Goal: Transaction & Acquisition: Purchase product/service

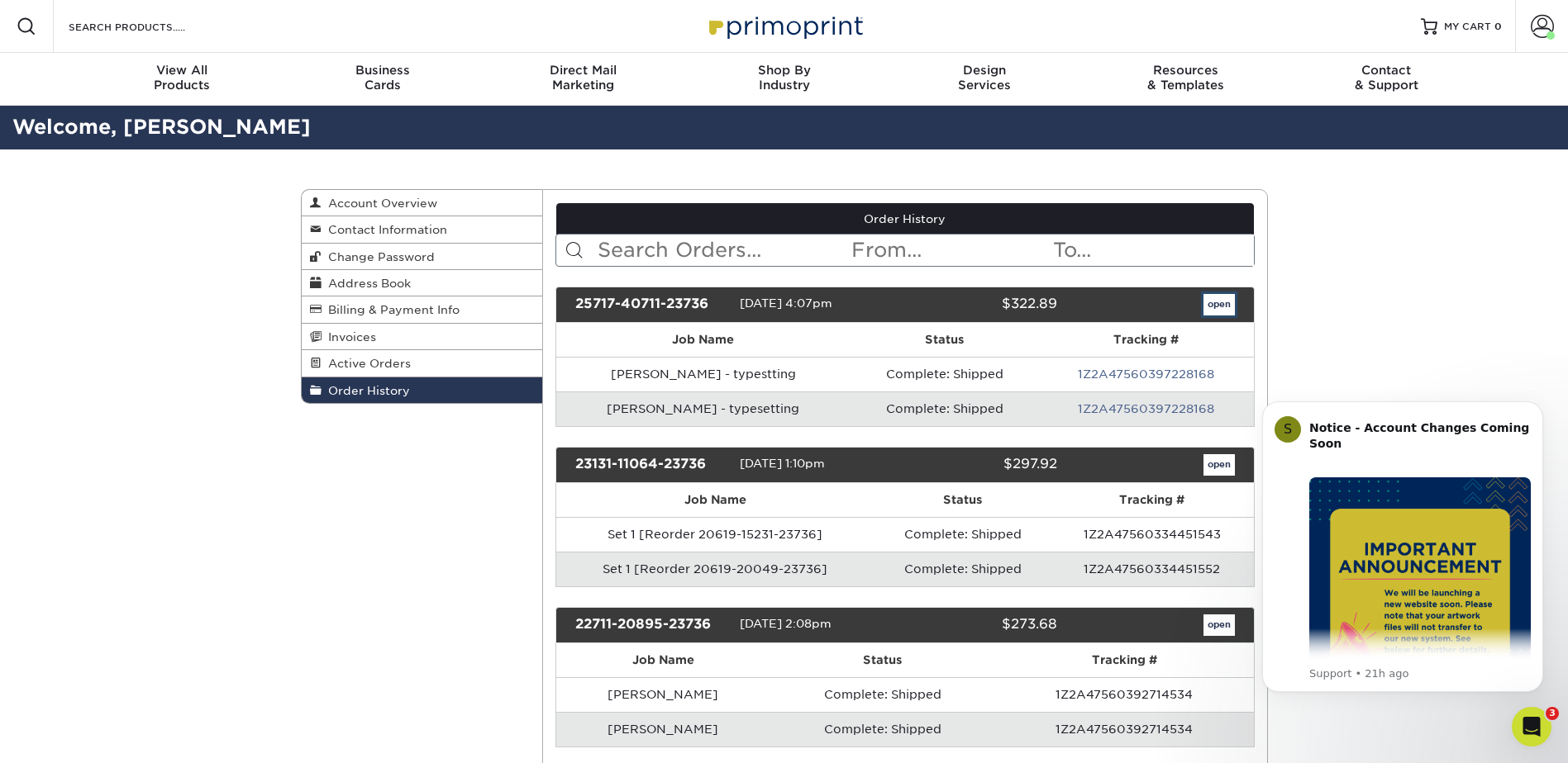
click at [1217, 303] on link "open" at bounding box center [1219, 304] width 31 height 22
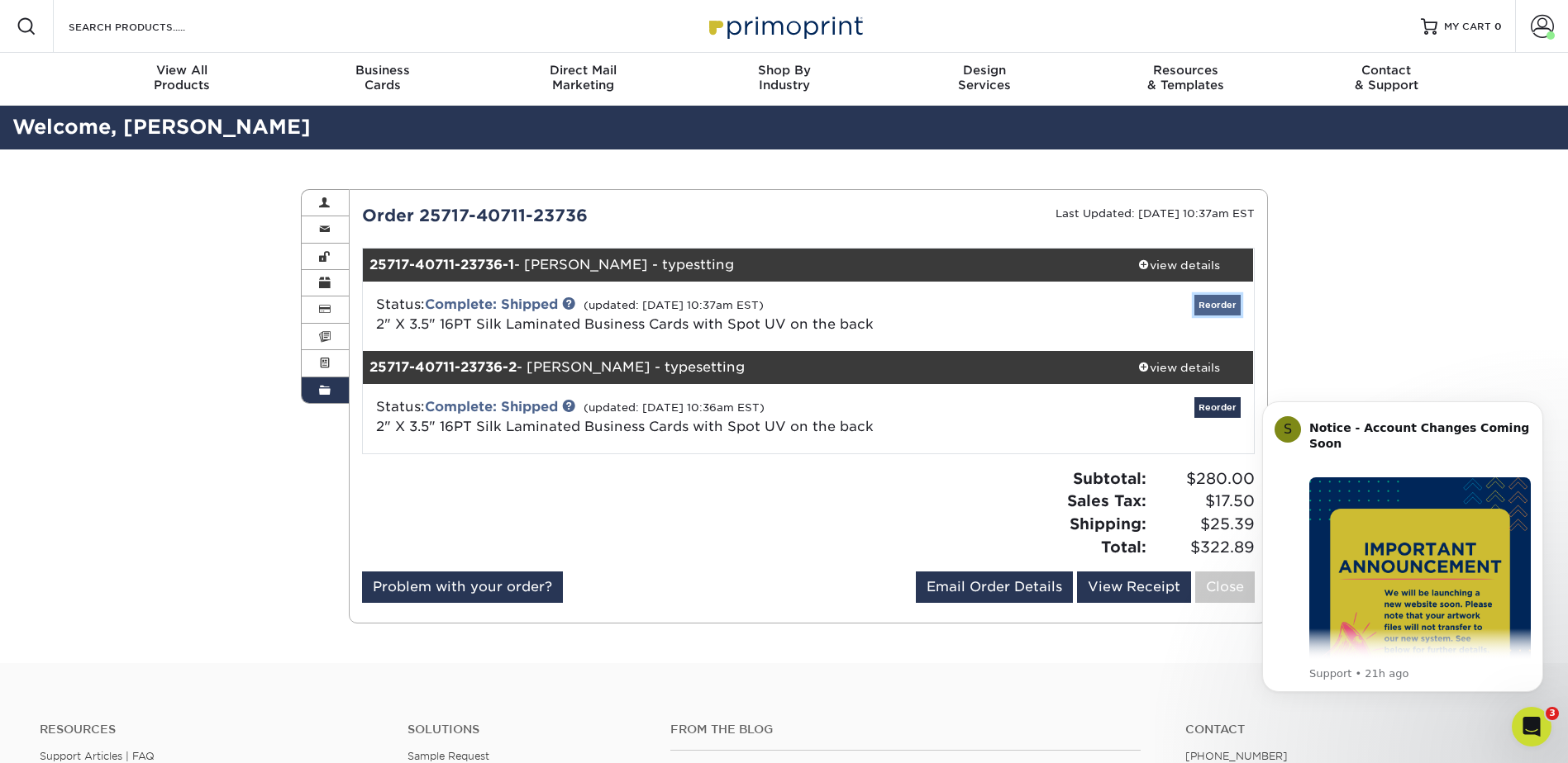
click at [1210, 305] on link "Reorder" at bounding box center [1217, 305] width 46 height 21
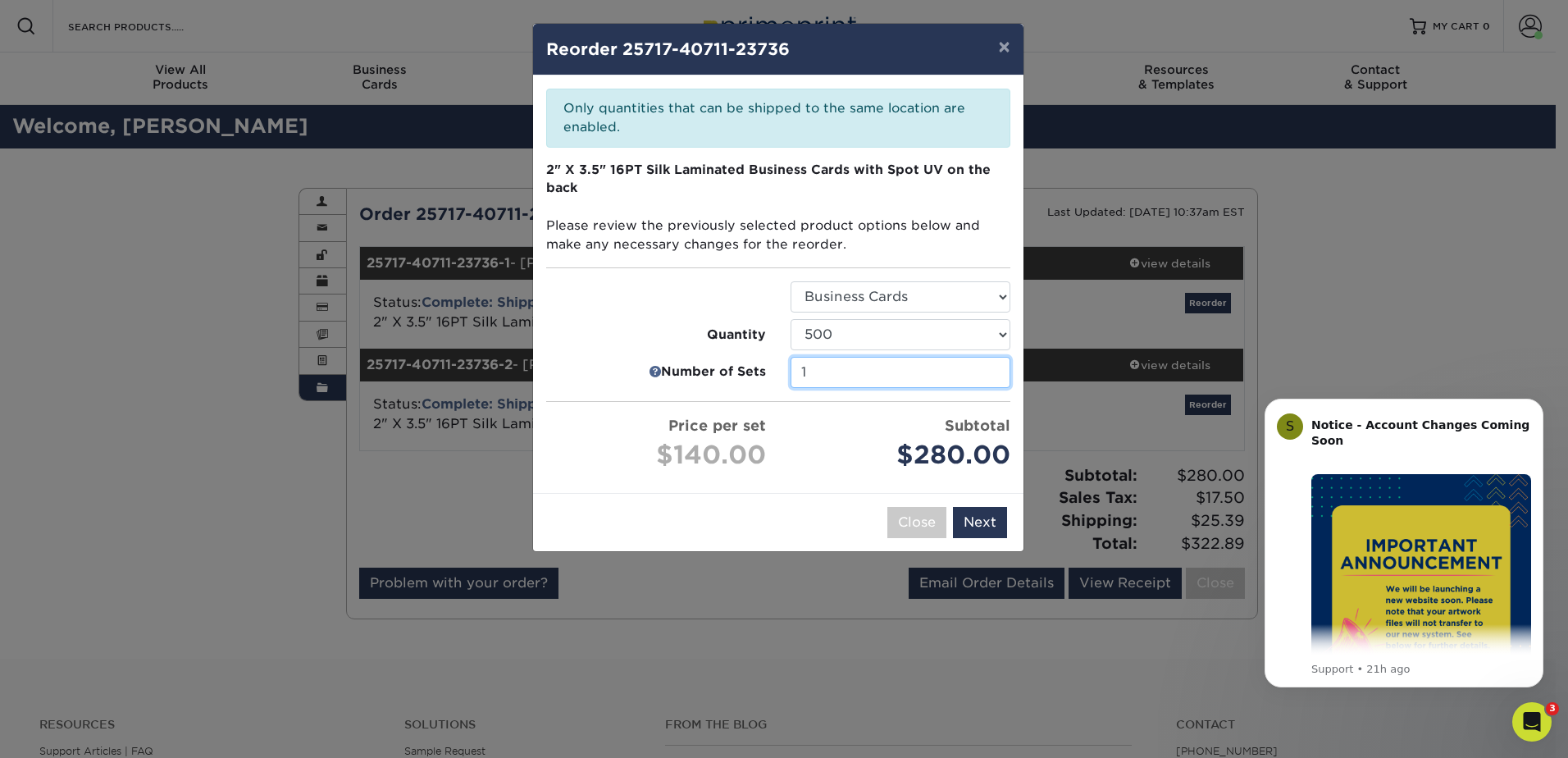
type input "1"
click at [993, 377] on input "1" at bounding box center [900, 372] width 220 height 31
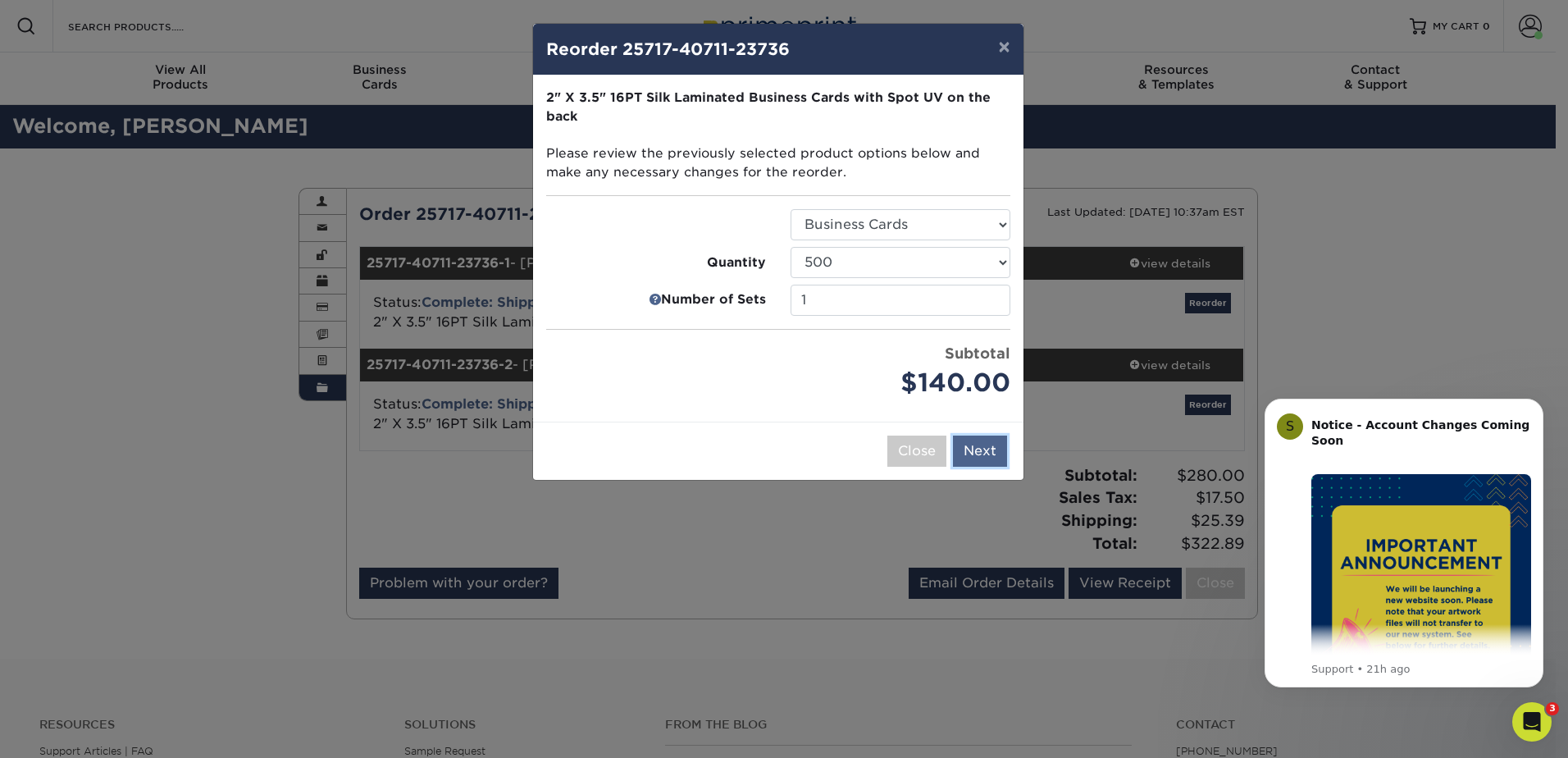
click at [968, 452] on button "Next" at bounding box center [980, 452] width 54 height 31
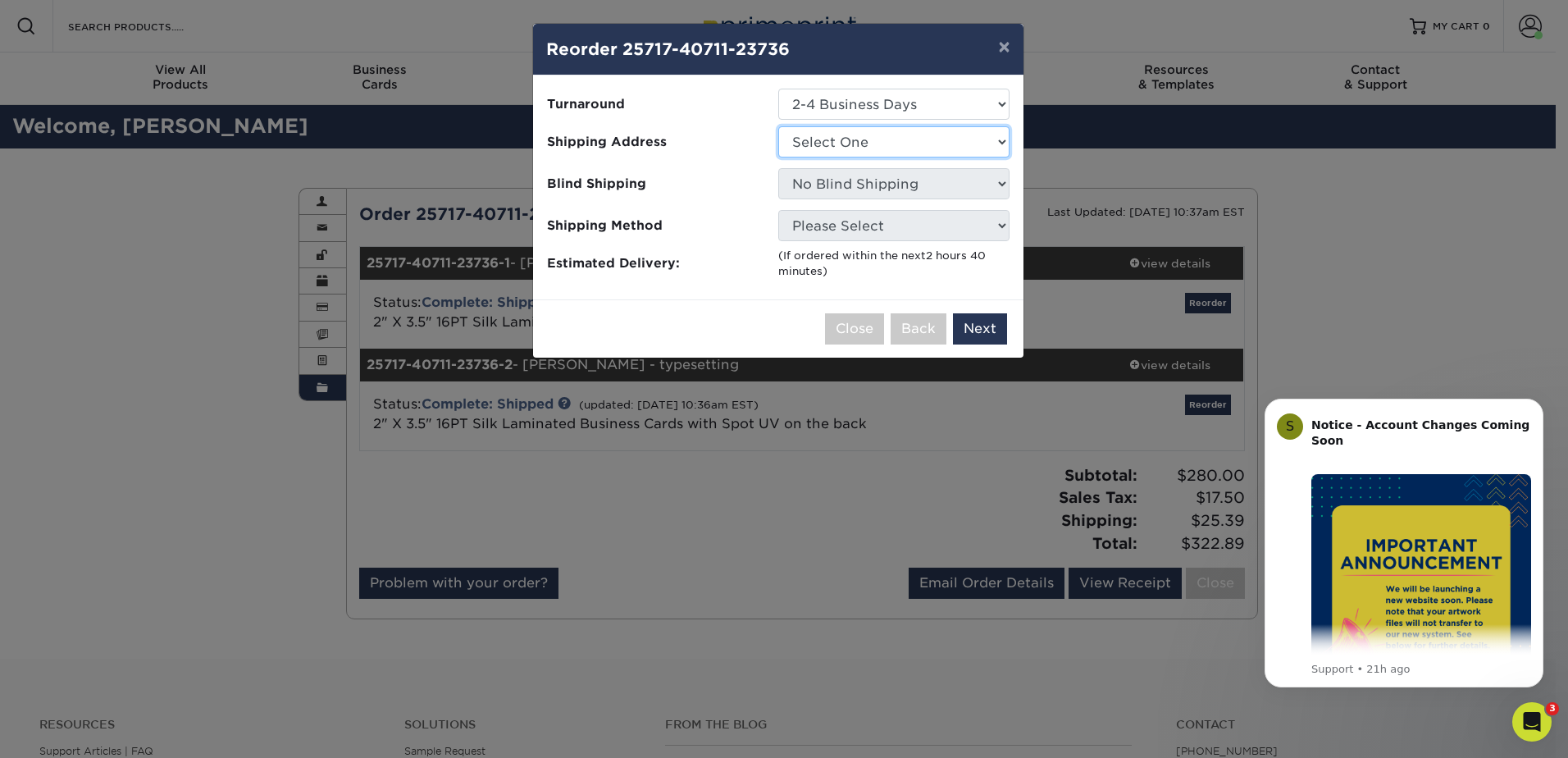
click at [874, 146] on select "Select One Nations KEC NationsKEC NationsKEC" at bounding box center [894, 142] width 232 height 31
select select "189110"
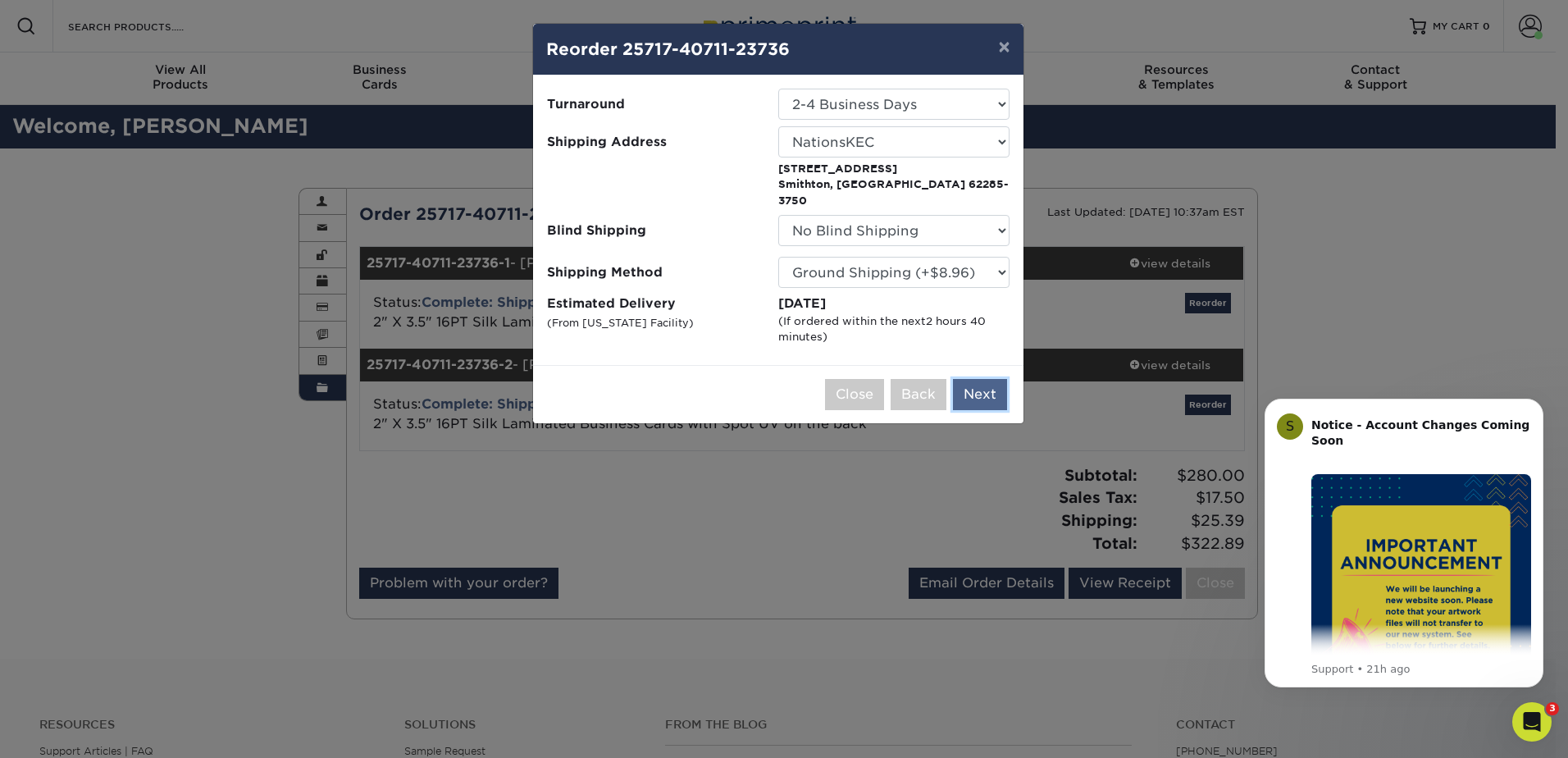
click at [980, 381] on button "Next" at bounding box center [980, 395] width 54 height 31
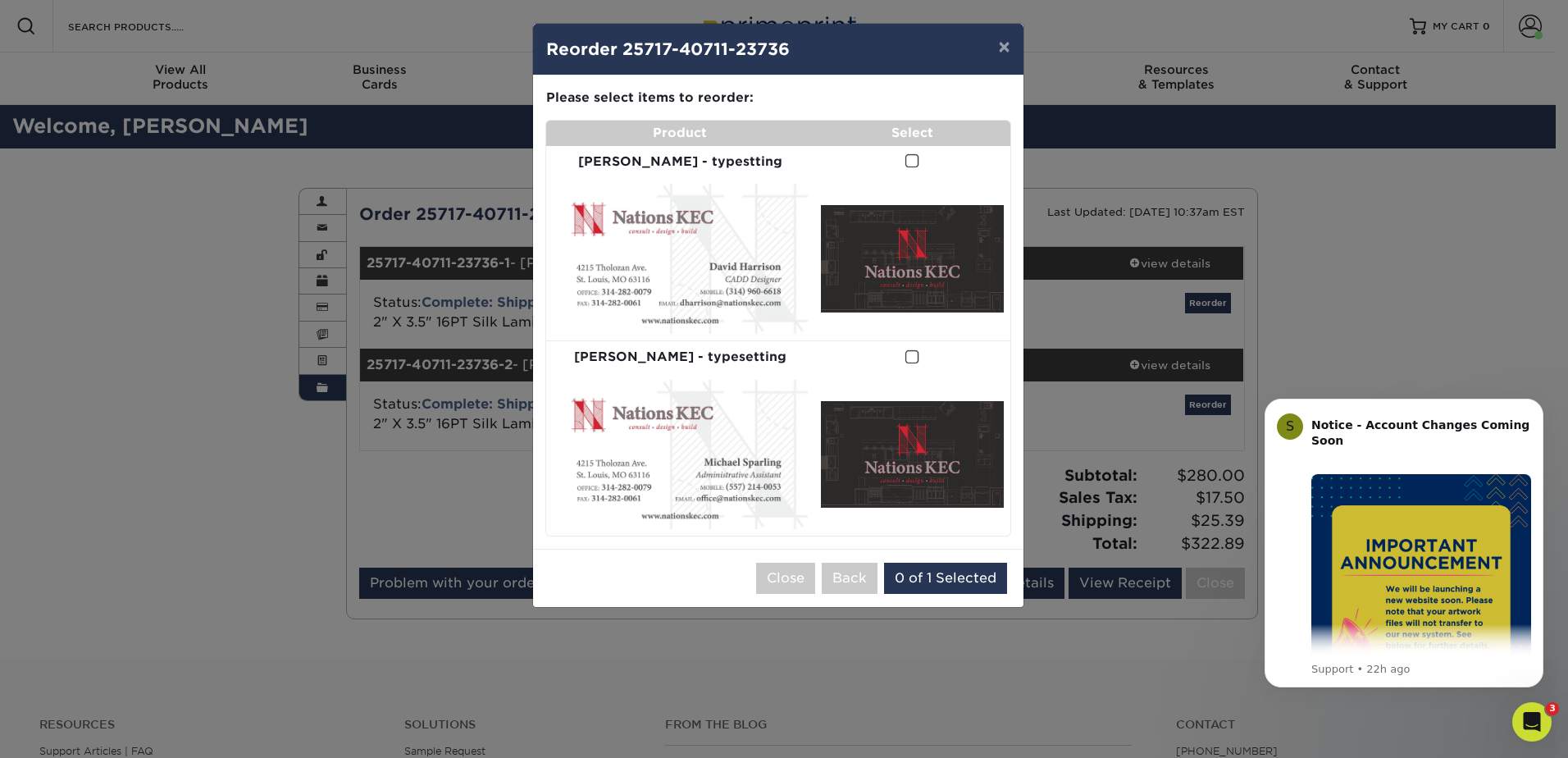
click at [905, 157] on span at bounding box center [912, 161] width 14 height 16
click at [0, 0] on input "checkbox" at bounding box center [0, 0] width 0 height 0
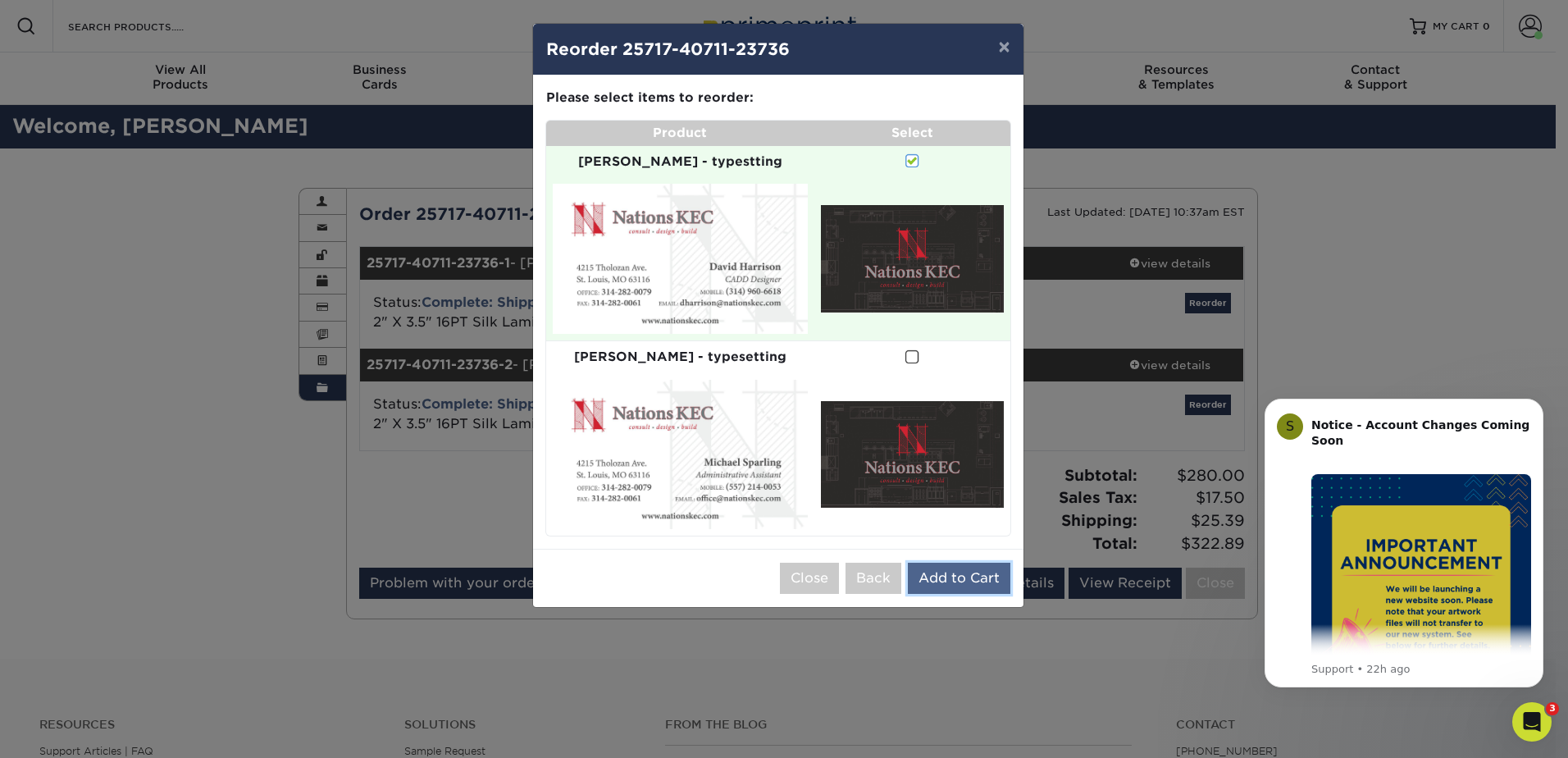
click at [981, 563] on button "Add to Cart" at bounding box center [959, 578] width 102 height 31
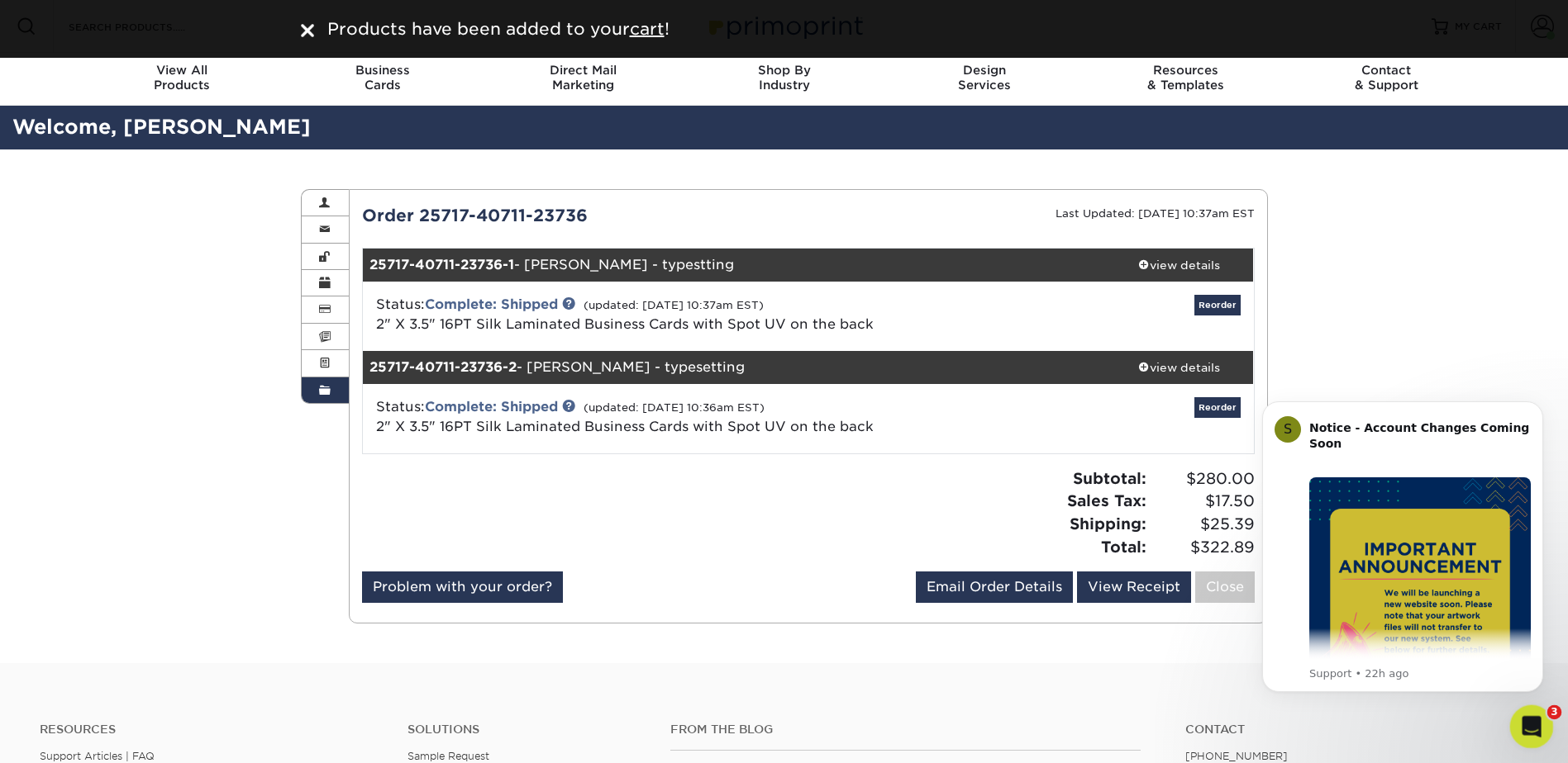
click at [1531, 726] on icon "Open Intercom Messenger" at bounding box center [1529, 725] width 27 height 27
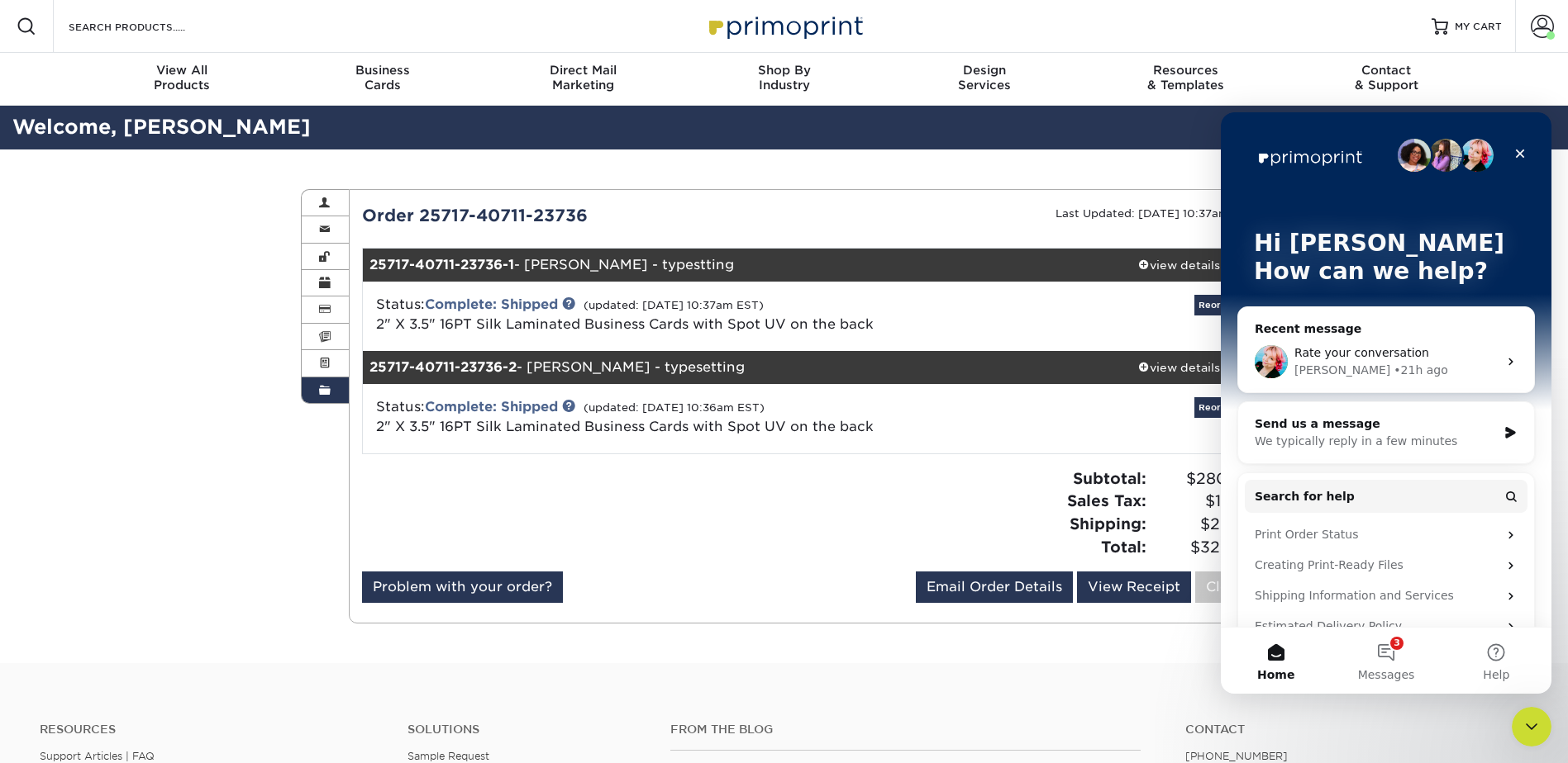
click at [1376, 350] on span "Rate your conversation" at bounding box center [1362, 352] width 135 height 13
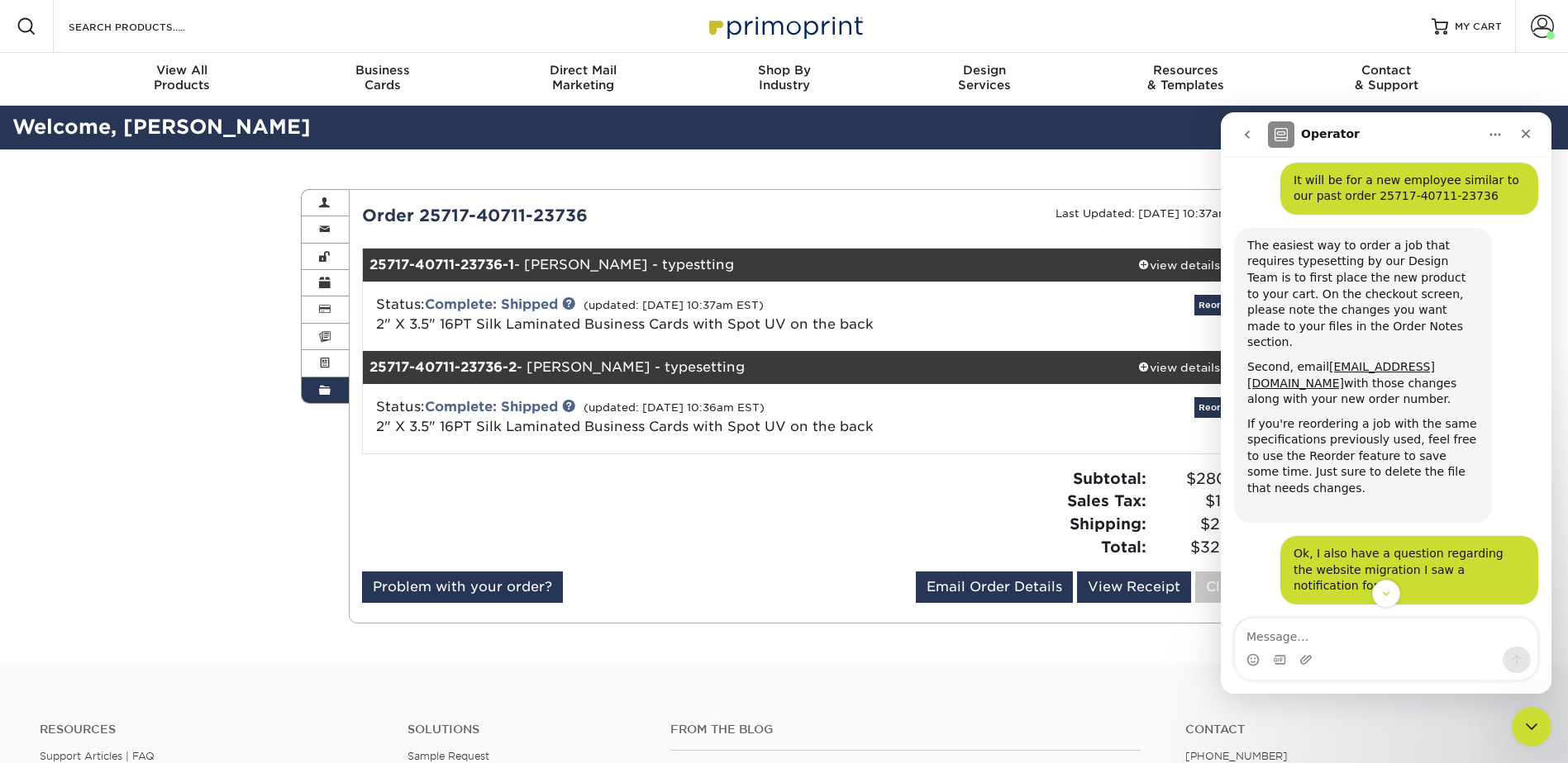
scroll to position [233, 0]
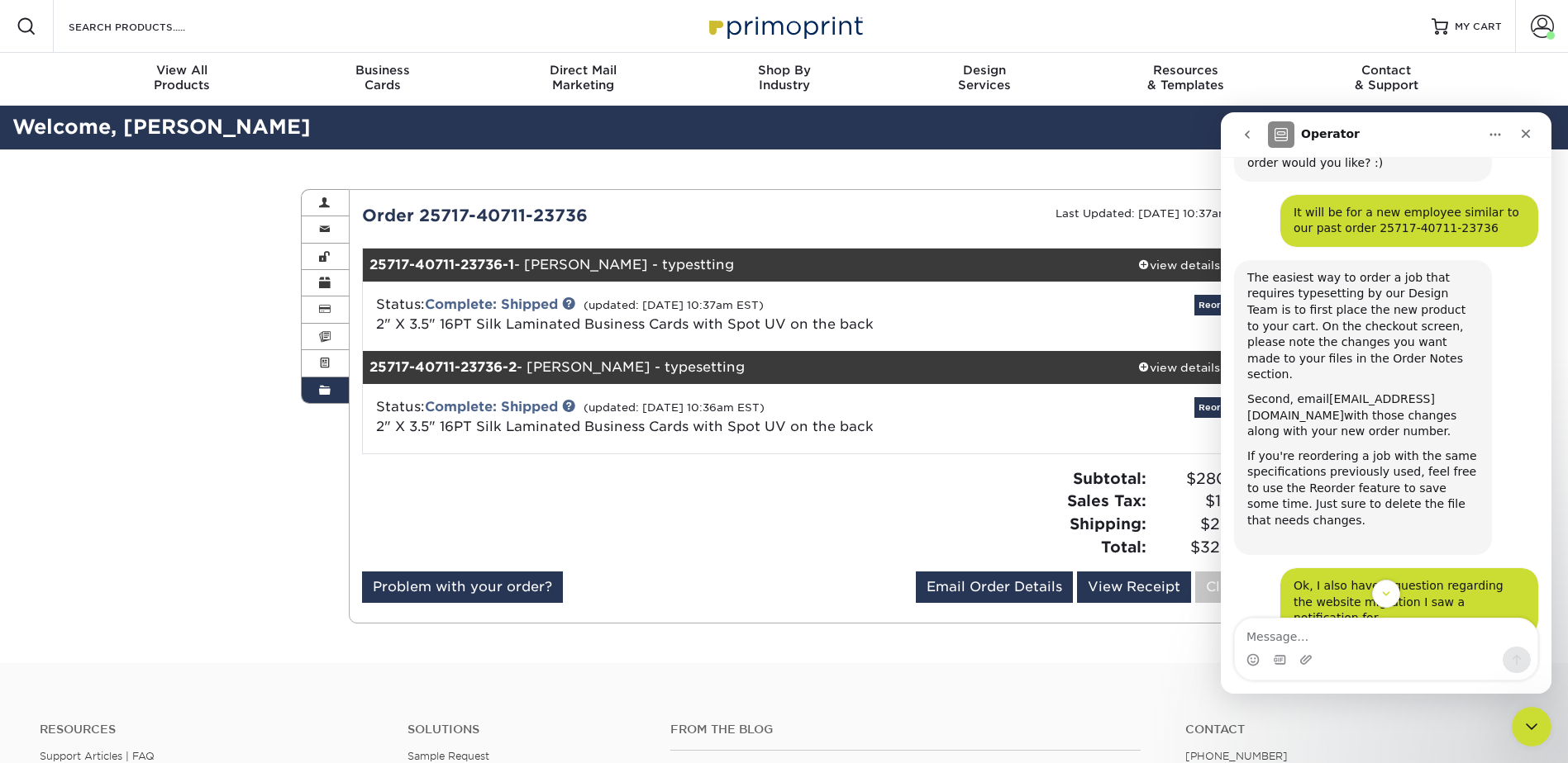
click at [1369, 392] on link "design@primoprint.com" at bounding box center [1341, 407] width 188 height 30
click at [956, 248] on ul "25717-40711-23736-1 - David - typestting view details Status: Complete: Shipped…" at bounding box center [808, 351] width 893 height 206
click at [1523, 135] on icon "Close" at bounding box center [1525, 134] width 13 height 13
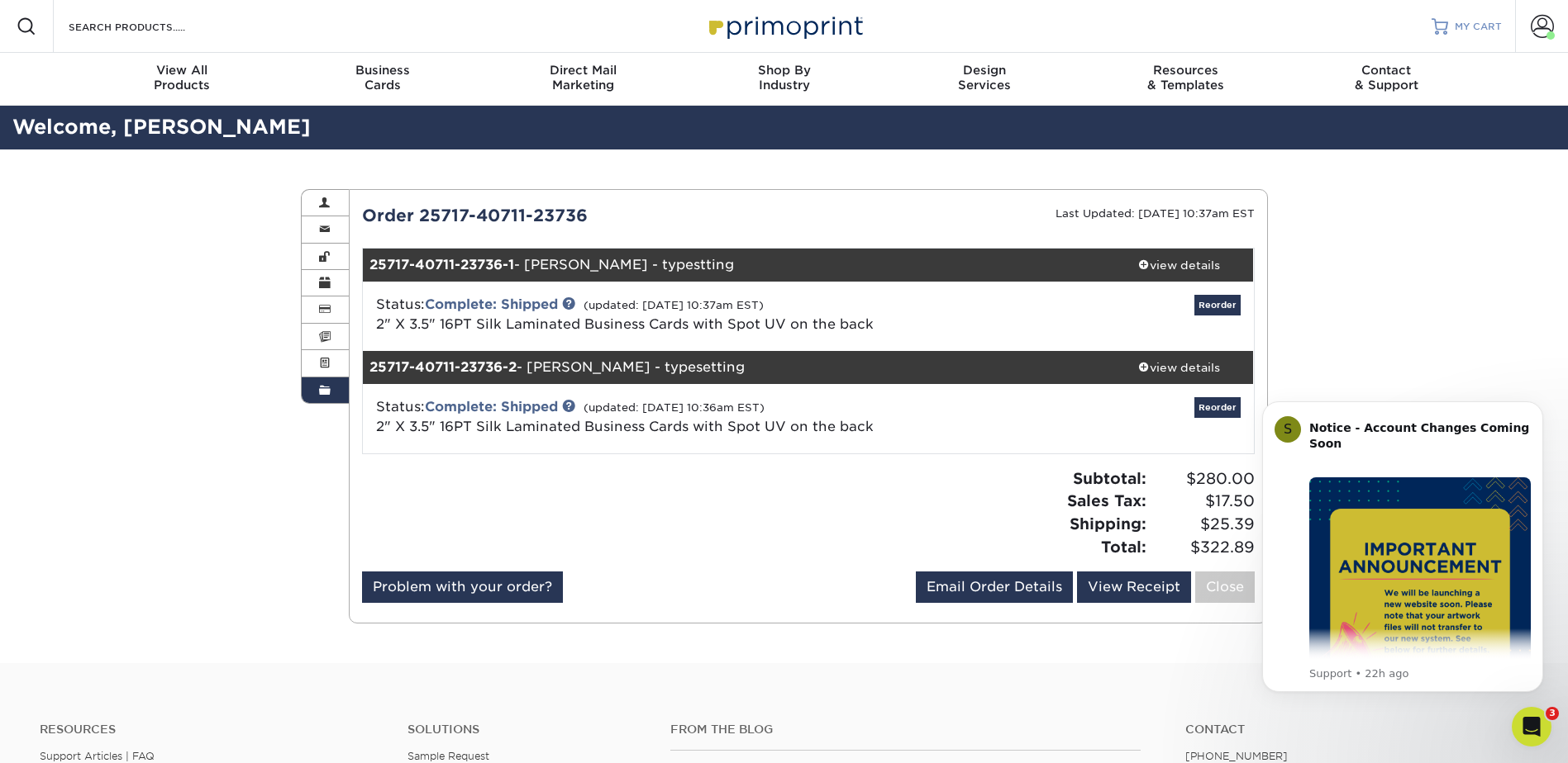
scroll to position [0, 0]
click at [1460, 28] on span "MY CART" at bounding box center [1478, 27] width 47 height 14
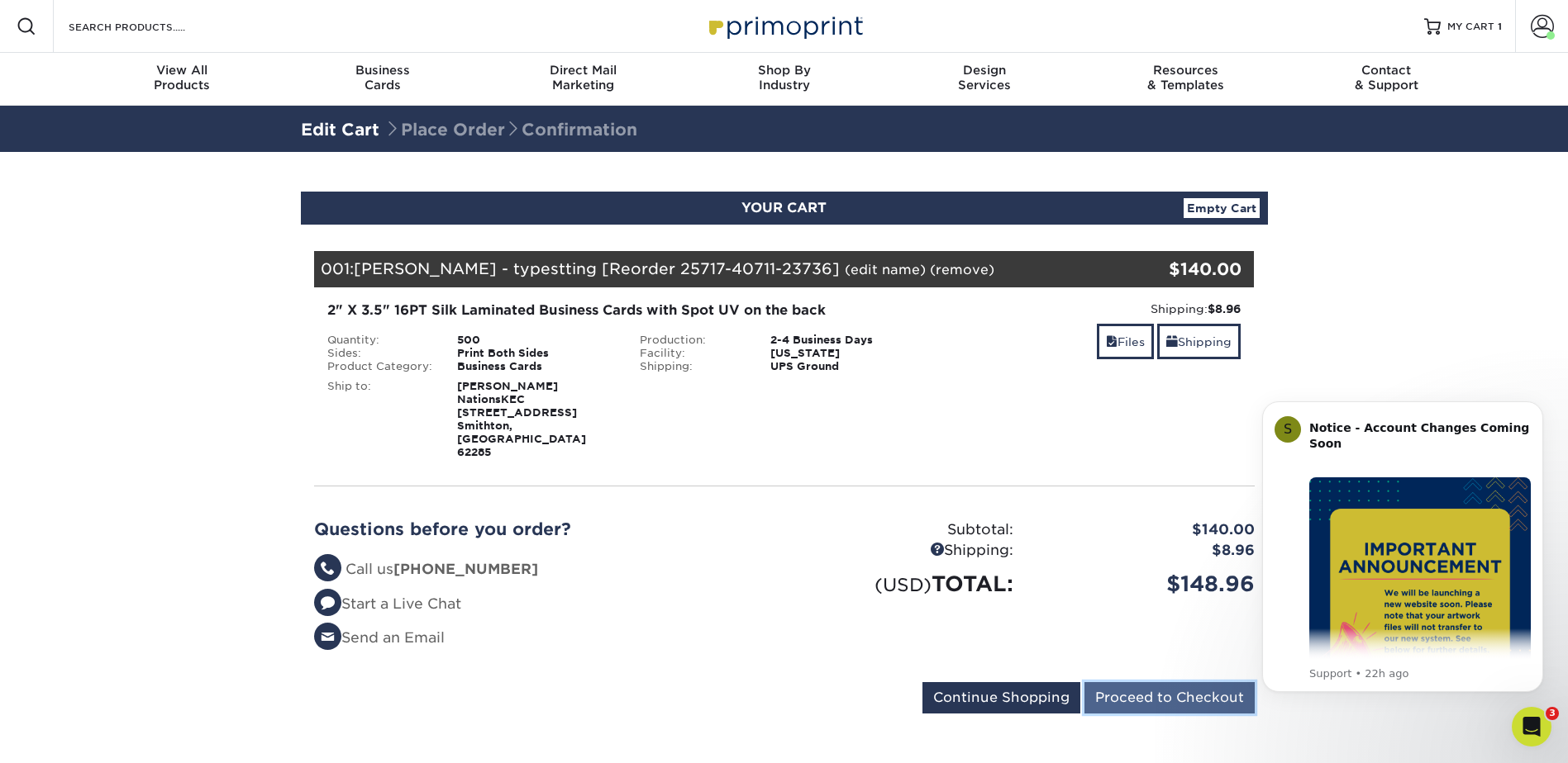
click at [1184, 683] on input "Proceed to Checkout" at bounding box center [1169, 698] width 171 height 31
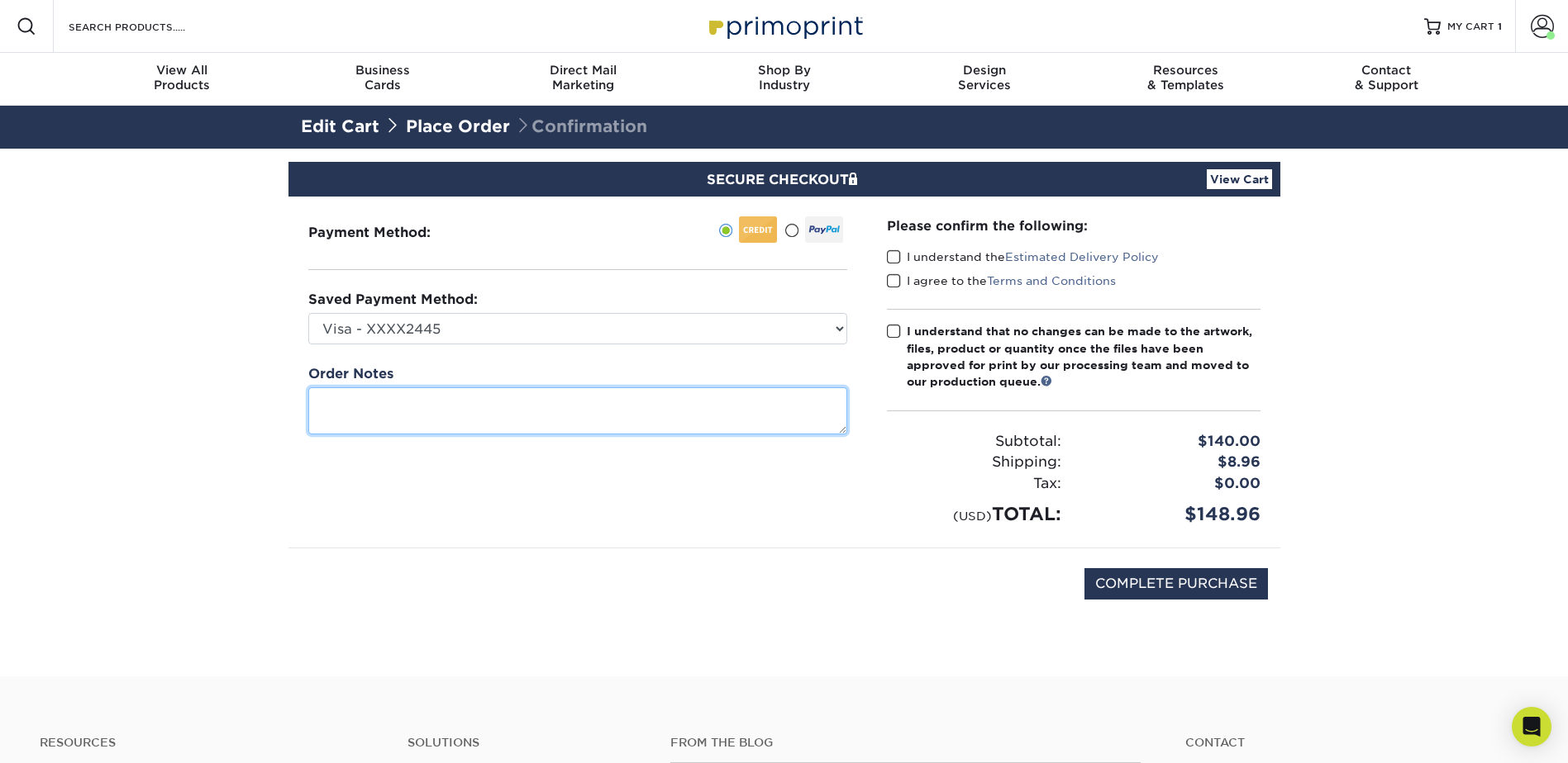
click at [379, 398] on textarea at bounding box center [578, 411] width 539 height 47
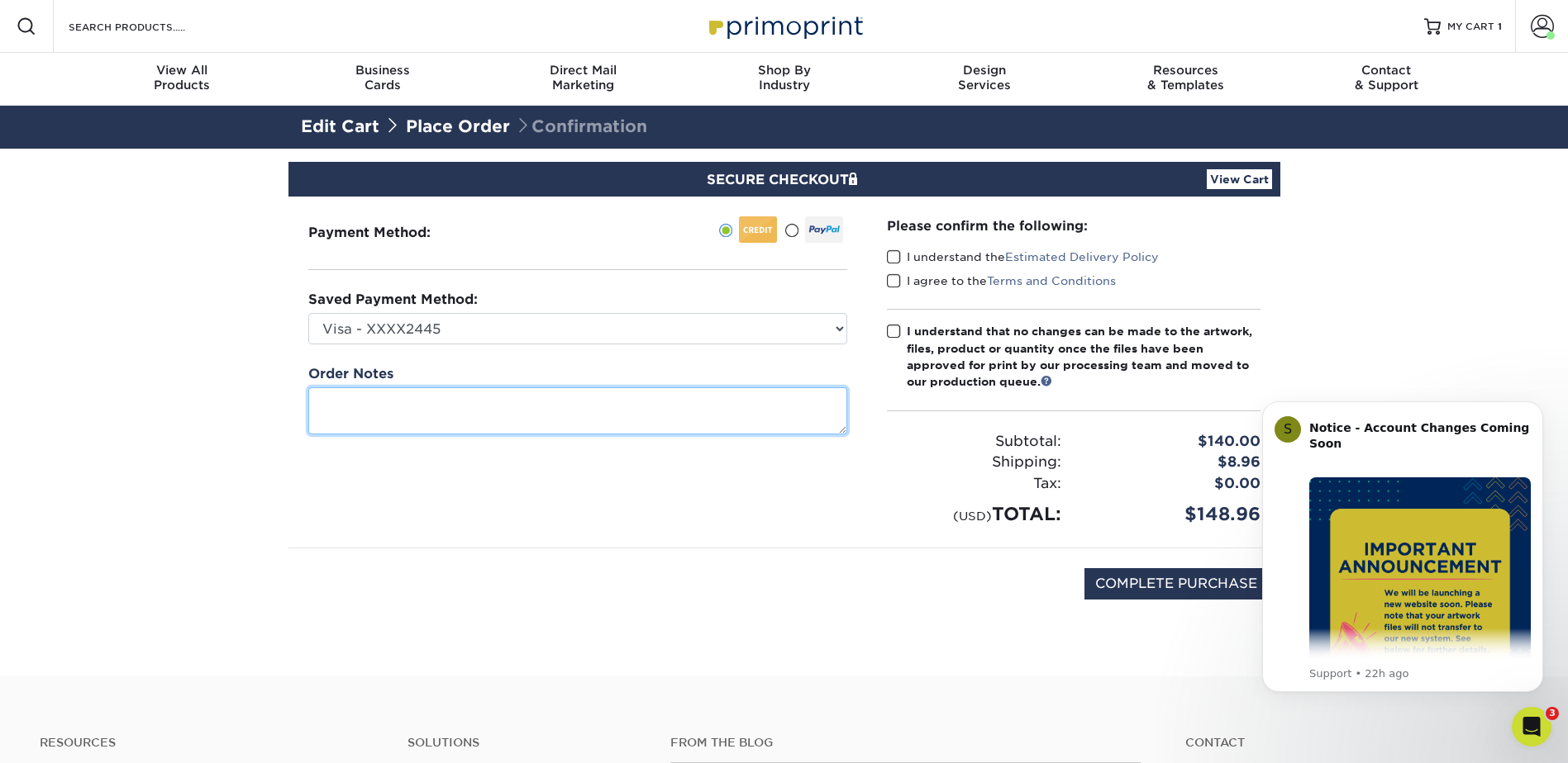
type textarea "t"
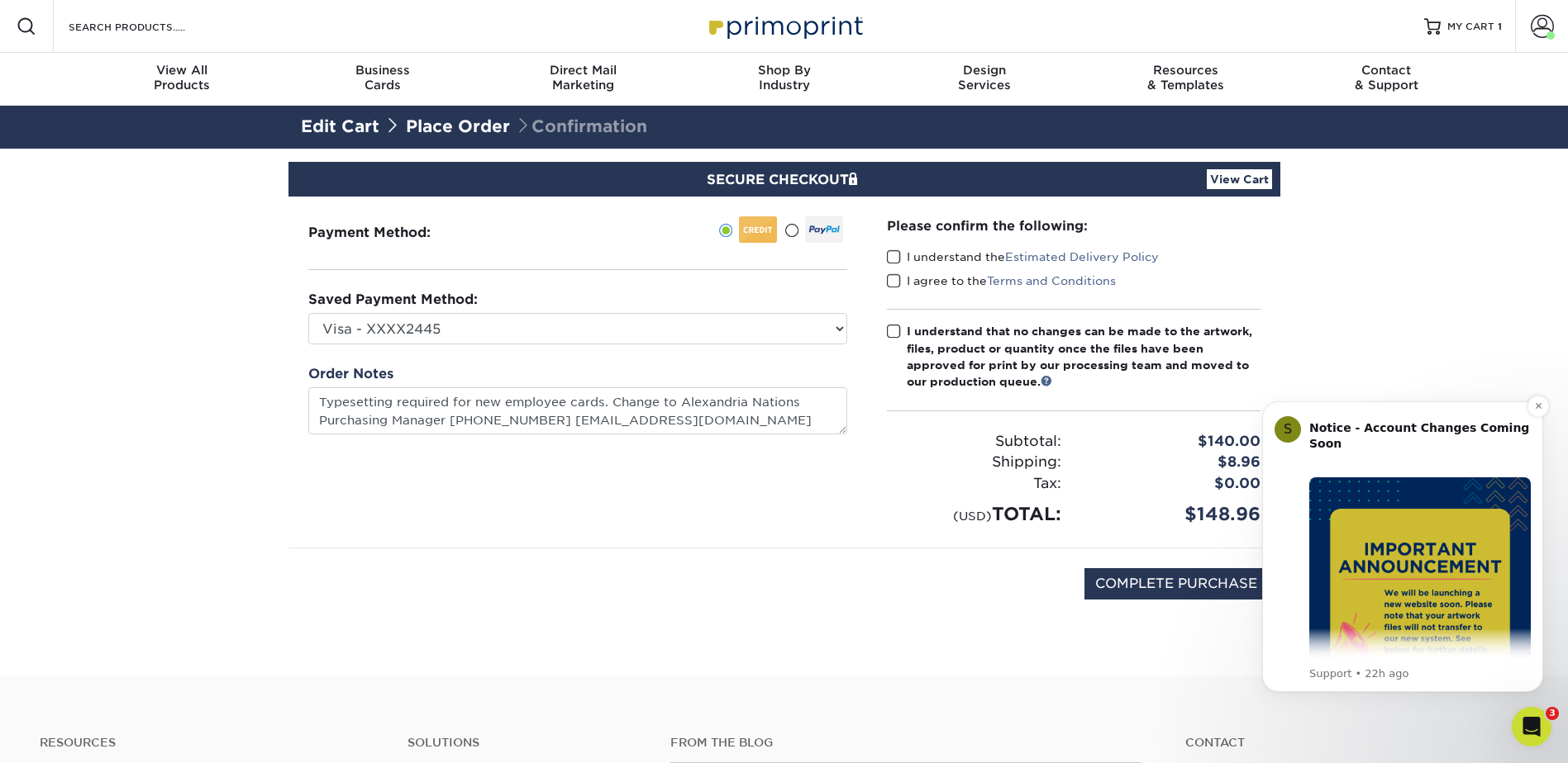
type textarea "Typesetting required for new employee cards. Change to Alexandria Nations Purch…"
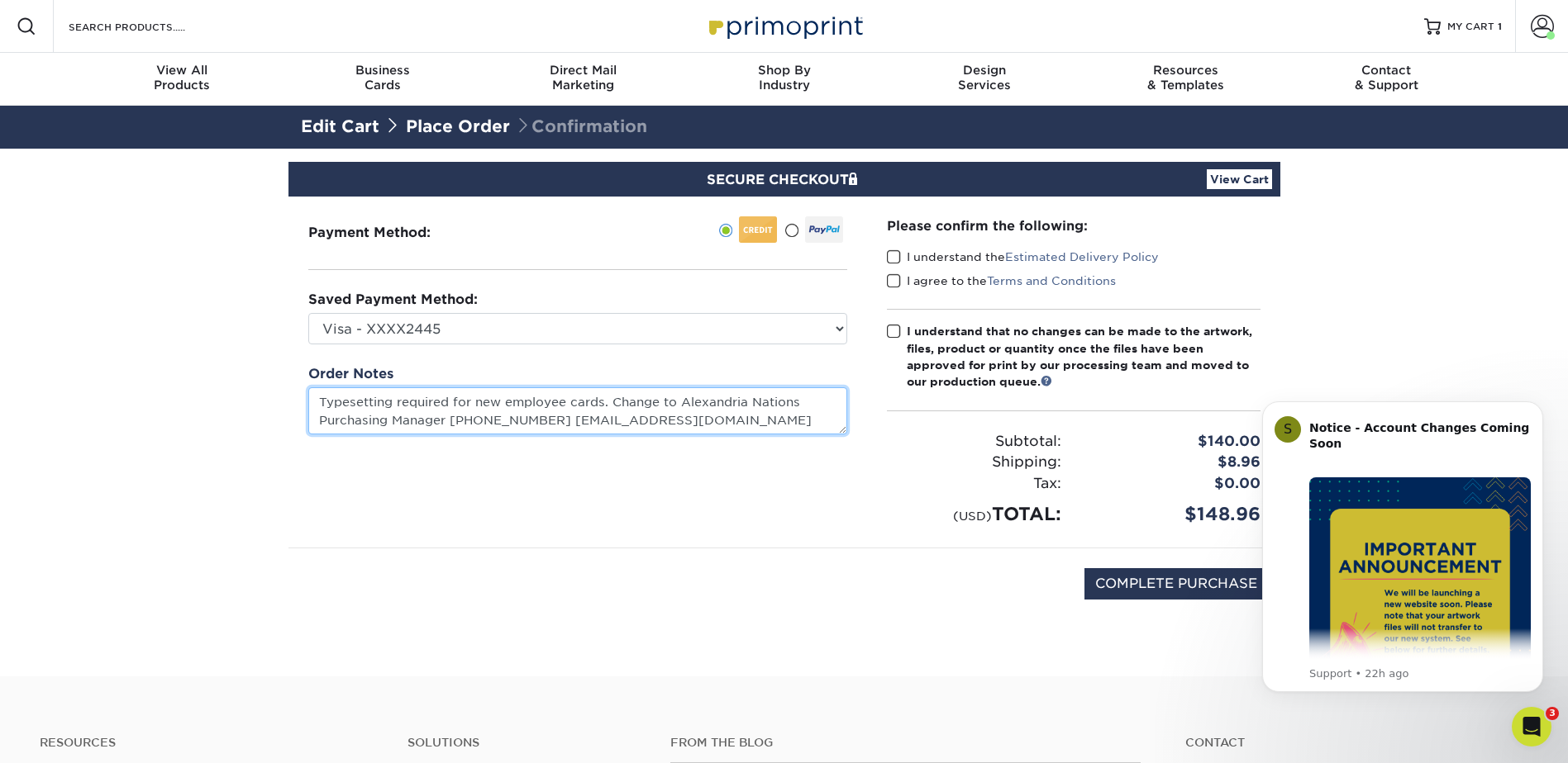
click at [729, 414] on textarea "Typesetting required for new employee cards. Change to Alexandria Nations Purch…" at bounding box center [578, 411] width 539 height 47
drag, startPoint x: 734, startPoint y: 420, endPoint x: 610, endPoint y: 411, distance: 124.3
click at [610, 411] on textarea "Typesetting required for new employee cards. Change to Alexandria Nations Purch…" at bounding box center [578, 411] width 539 height 47
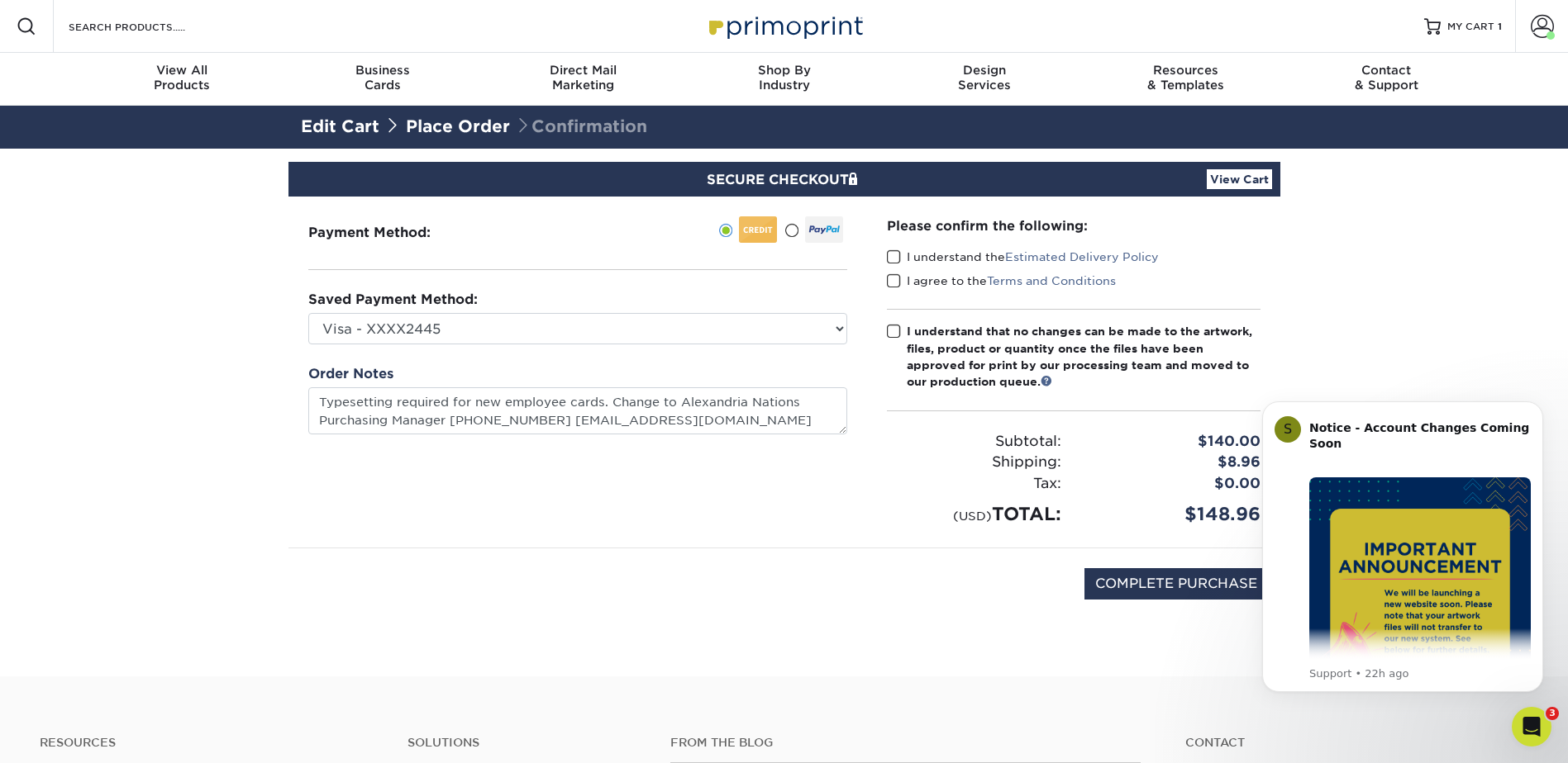
click at [1418, 273] on section "SECURE CHECKOUT View Cart Payment Method: Saved Payment Method:" at bounding box center [784, 413] width 1568 height 528
click at [897, 255] on span at bounding box center [894, 257] width 14 height 16
click at [0, 0] on input "I understand the Estimated Delivery Policy" at bounding box center [0, 0] width 0 height 0
click at [890, 280] on span at bounding box center [894, 281] width 14 height 16
click at [0, 0] on input "I agree to the Terms and Conditions" at bounding box center [0, 0] width 0 height 0
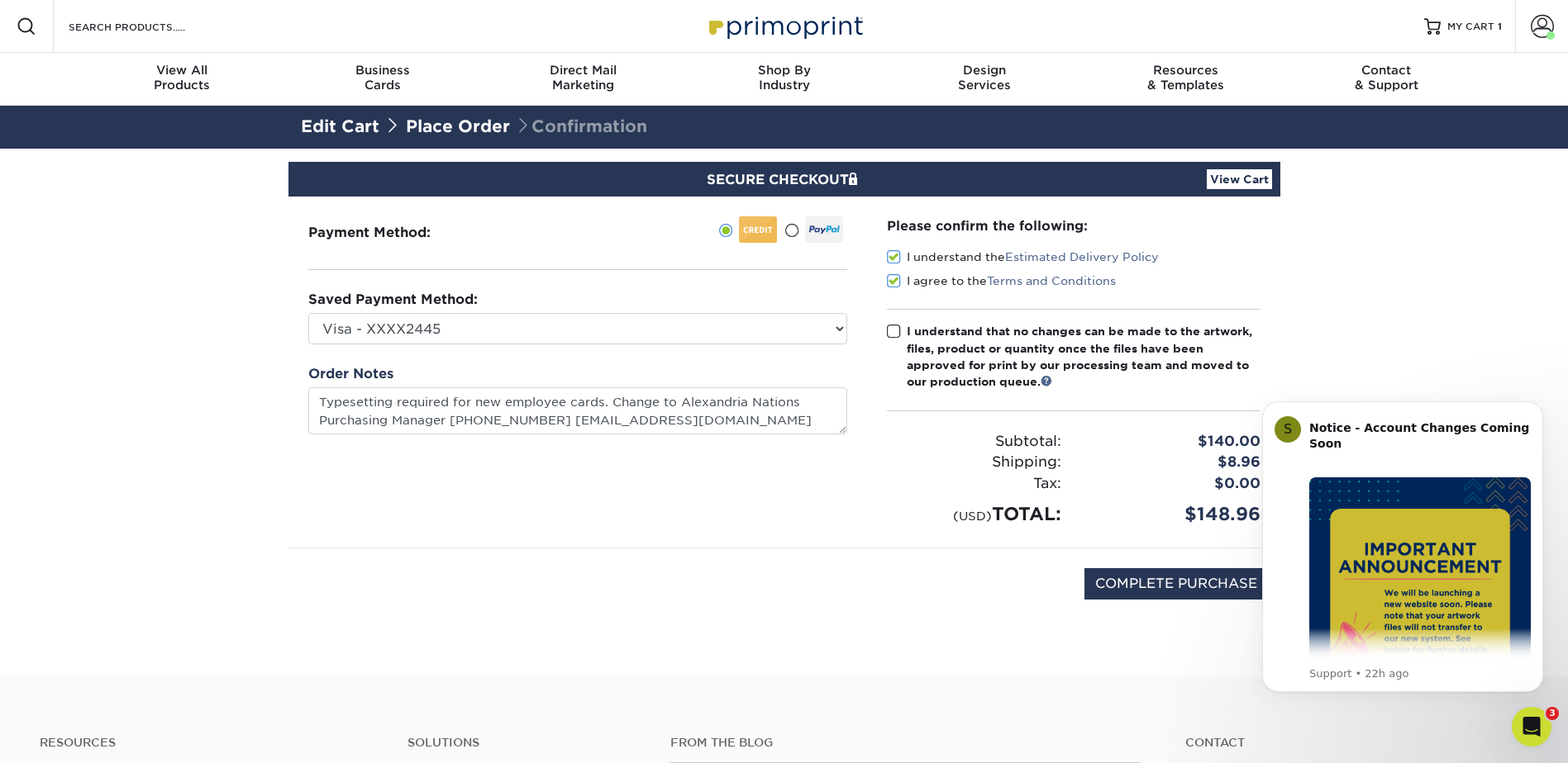
click at [895, 332] on span at bounding box center [894, 331] width 14 height 16
click at [0, 0] on input "I understand that no changes can be made to the artwork, files, product or quan…" at bounding box center [0, 0] width 0 height 0
click at [1523, 709] on div "Open Intercom Messenger" at bounding box center [1529, 725] width 54 height 54
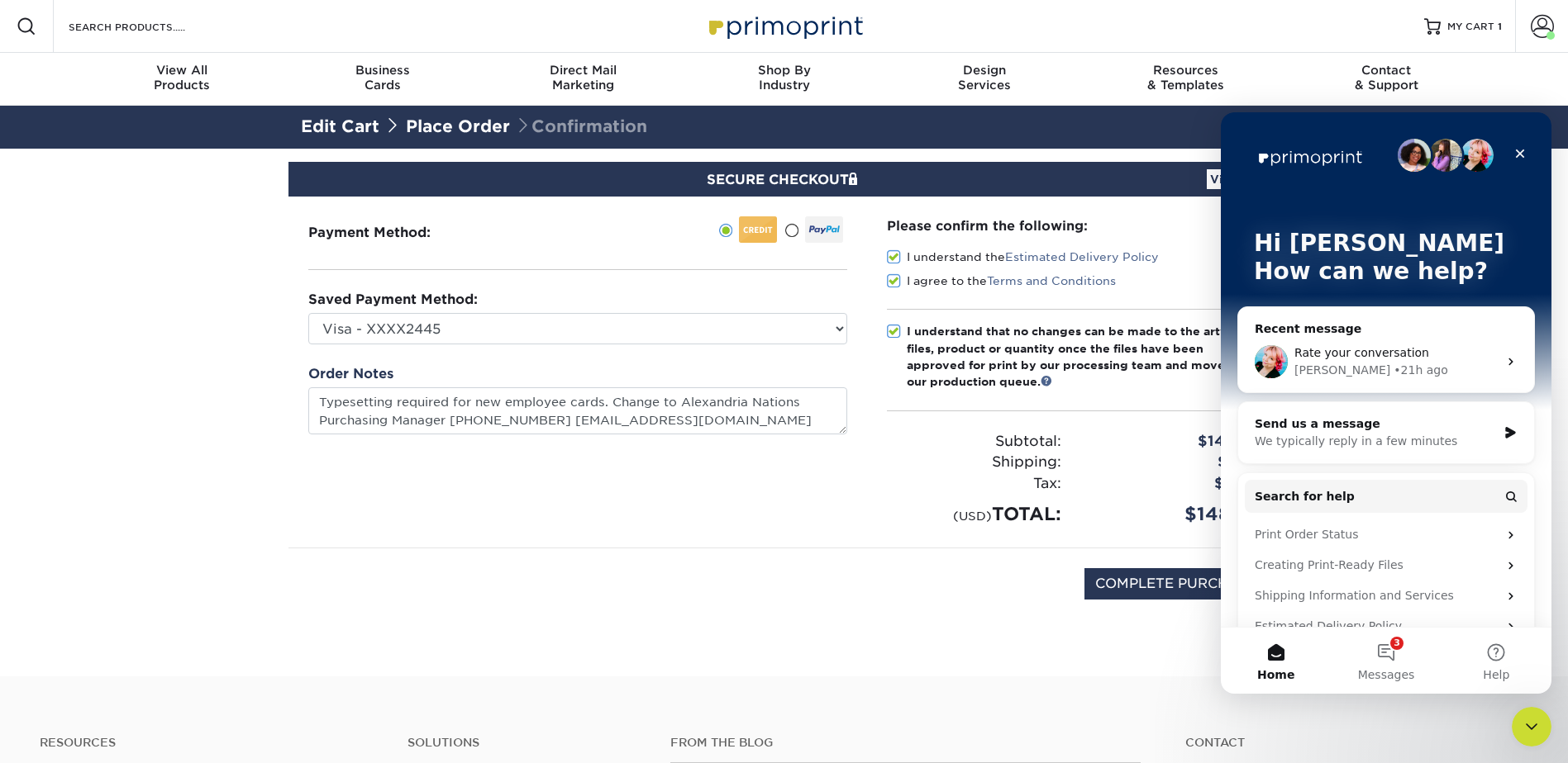
click at [1355, 350] on span "Rate your conversation" at bounding box center [1362, 352] width 135 height 13
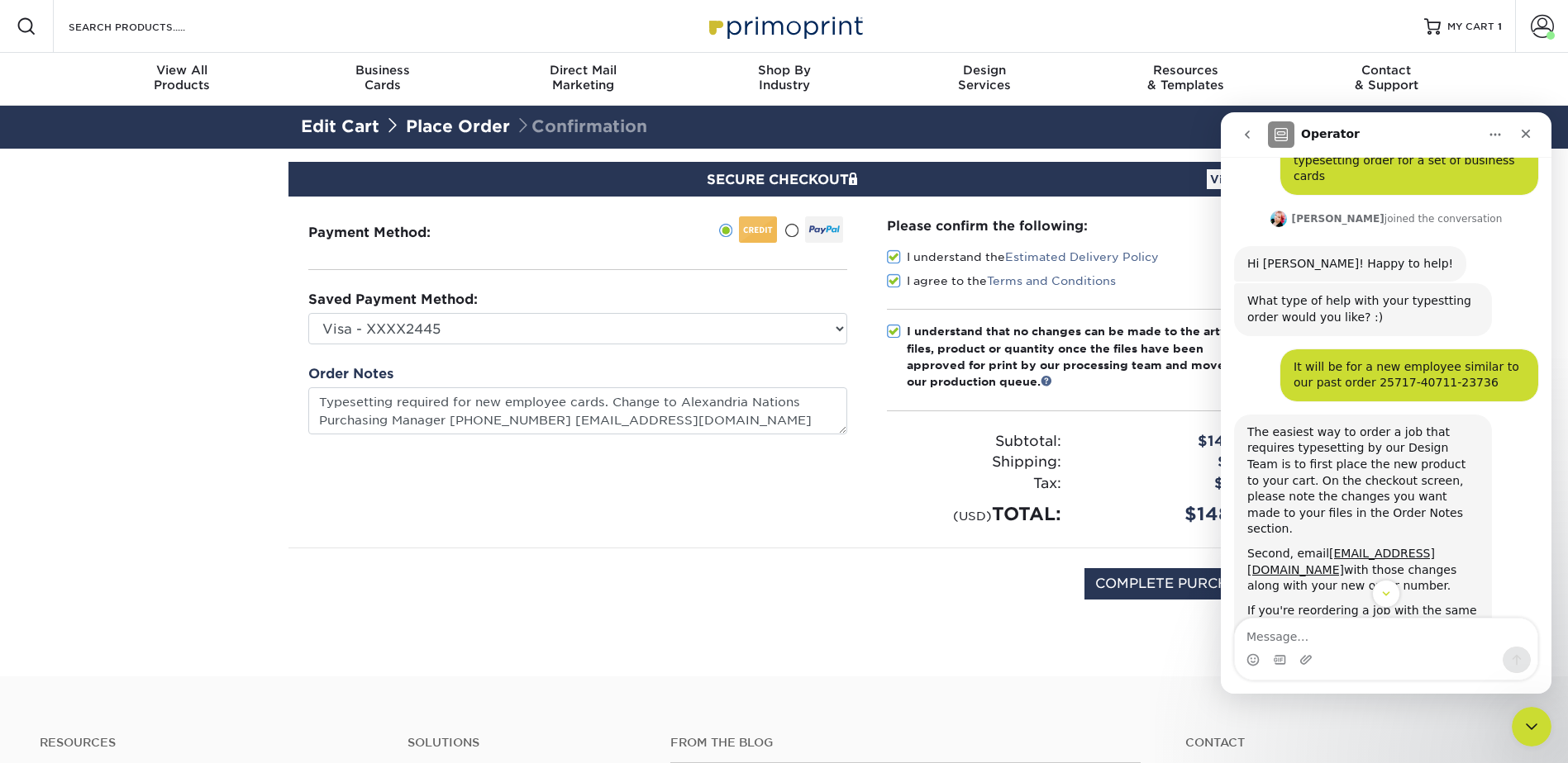
scroll to position [67, 0]
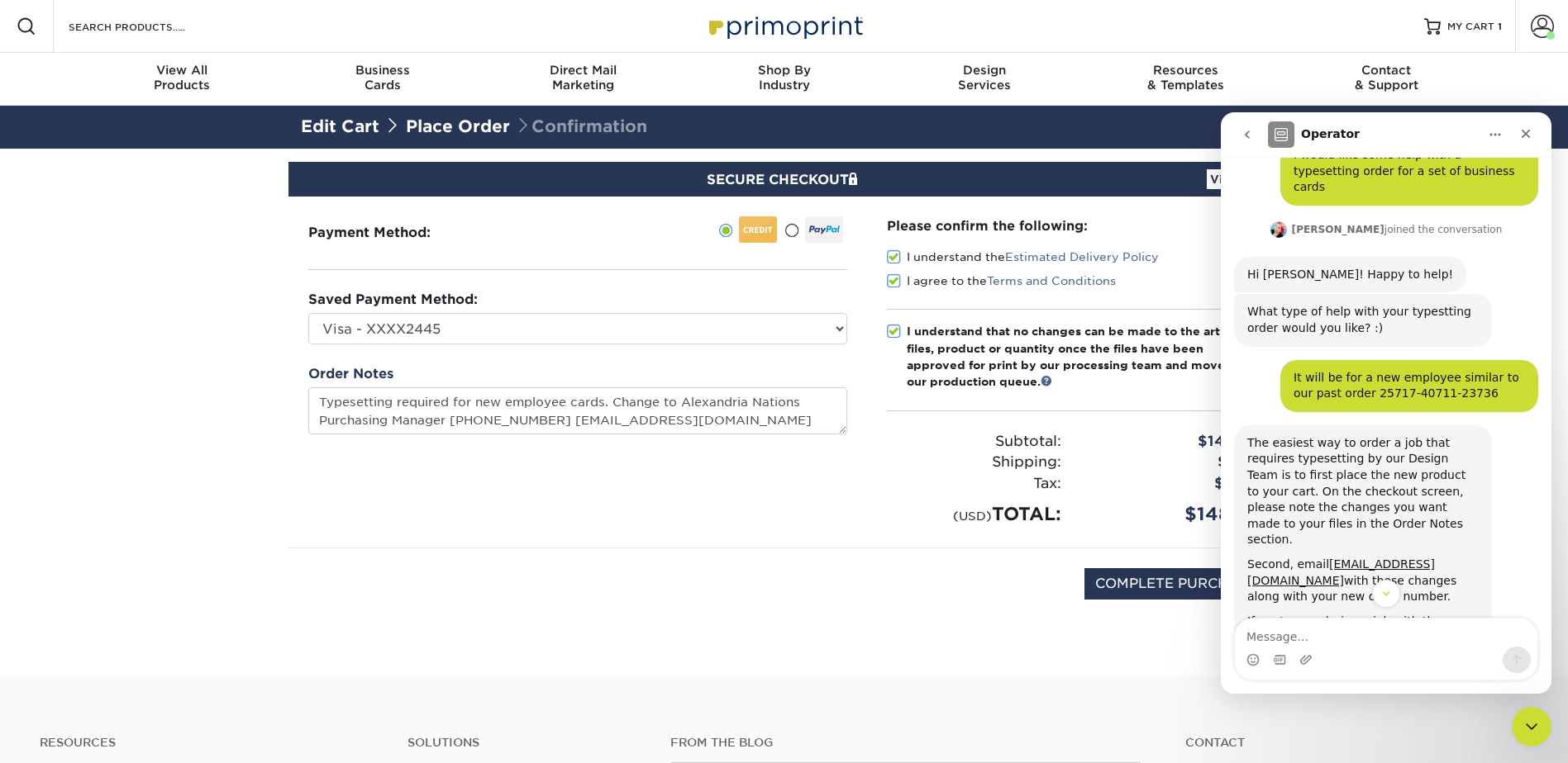
click at [820, 555] on div "COMPLETE PURCHASE" at bounding box center [784, 593] width 967 height 88
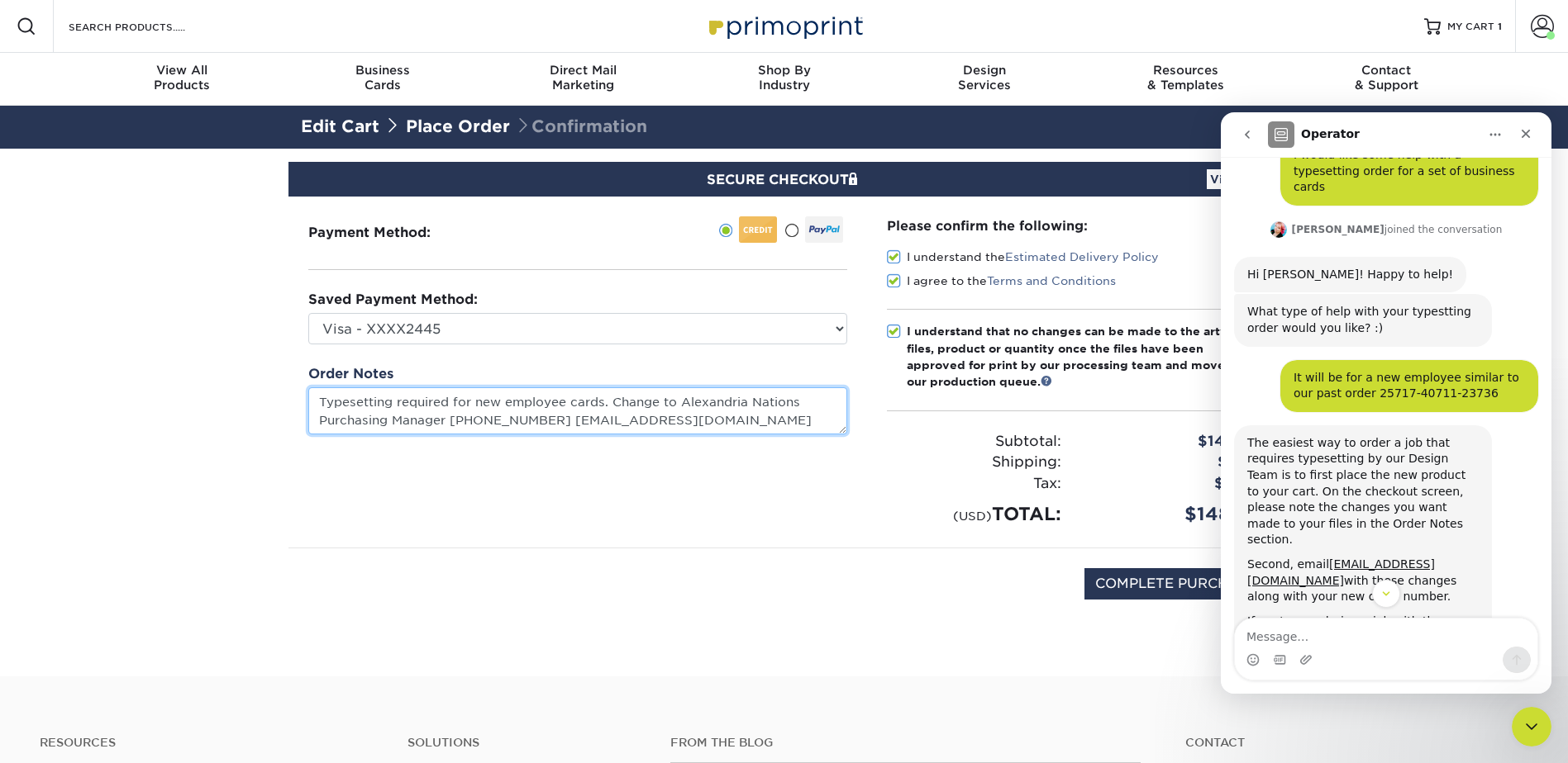
drag, startPoint x: 745, startPoint y: 426, endPoint x: 146, endPoint y: 380, distance: 600.8
click at [146, 380] on section "SECURE CHECKOUT View Cart Payment Method: Saved Payment Method:" at bounding box center [784, 413] width 1568 height 528
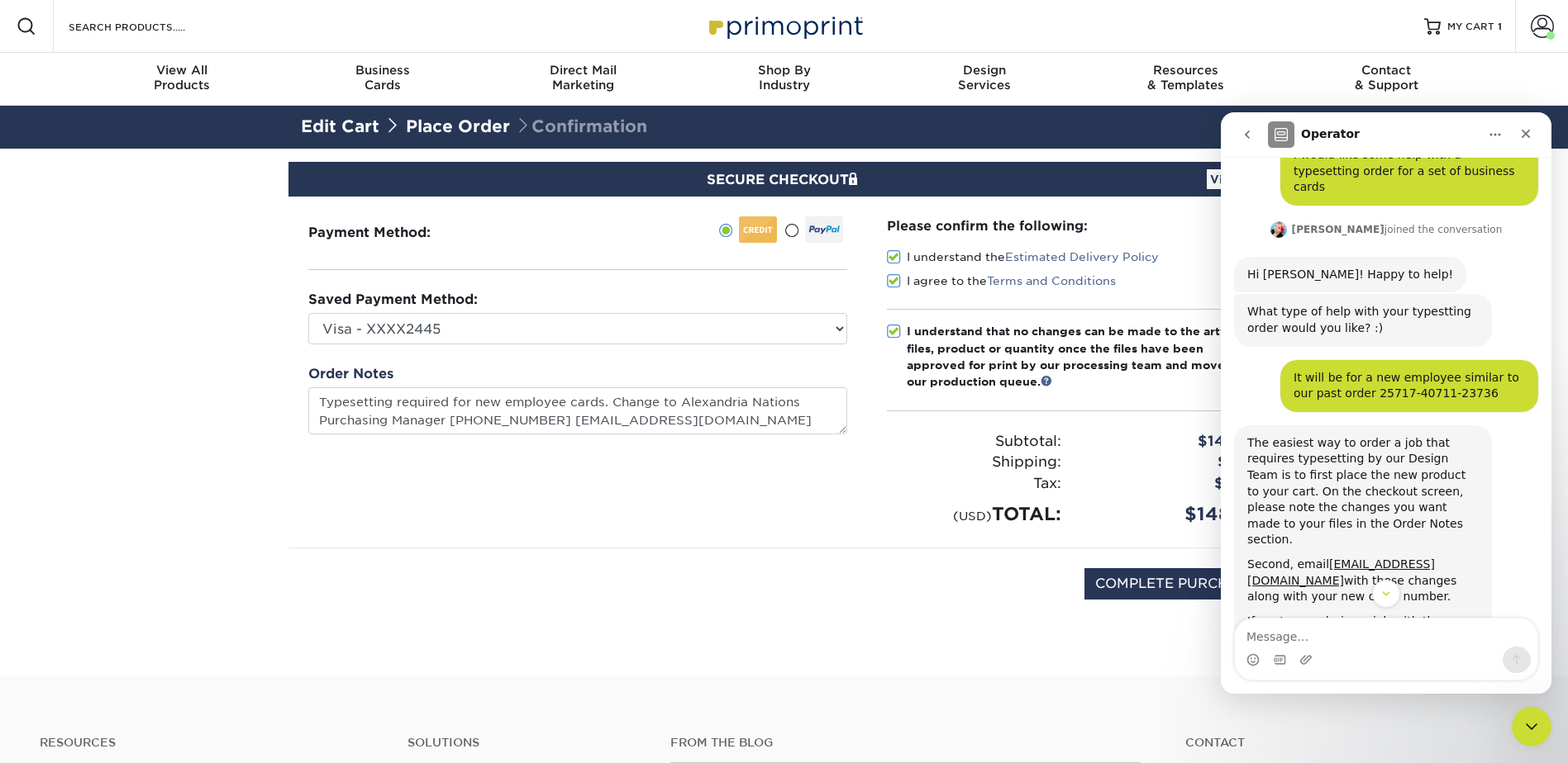
click at [884, 355] on div "Please confirm the following: I understand the Estimated Delivery Policy I agre…" at bounding box center [1073, 372] width 414 height 351
click at [1526, 139] on icon "Close" at bounding box center [1525, 134] width 13 height 13
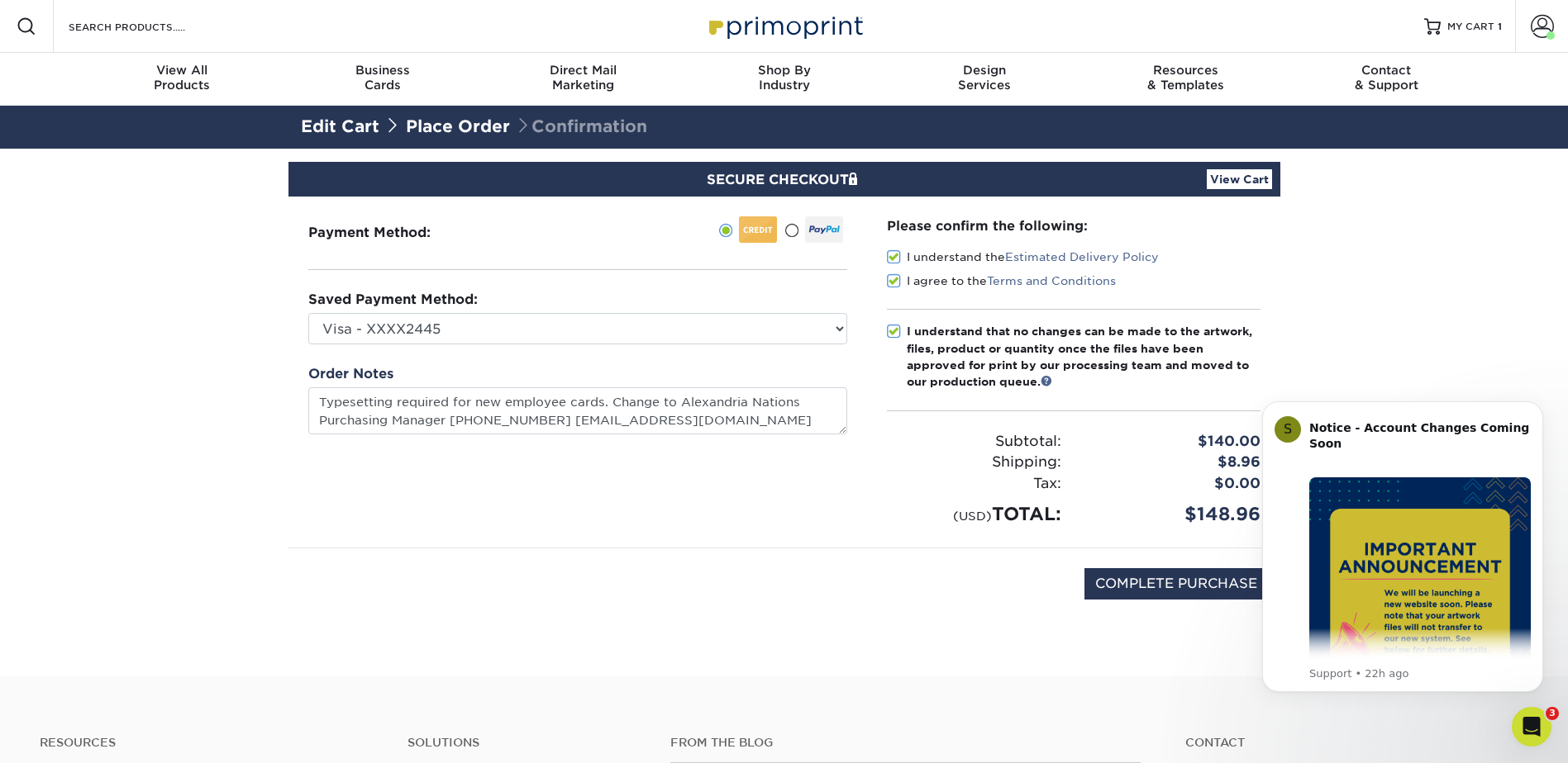
scroll to position [976, 0]
click at [491, 128] on link "Place Order" at bounding box center [457, 126] width 104 height 20
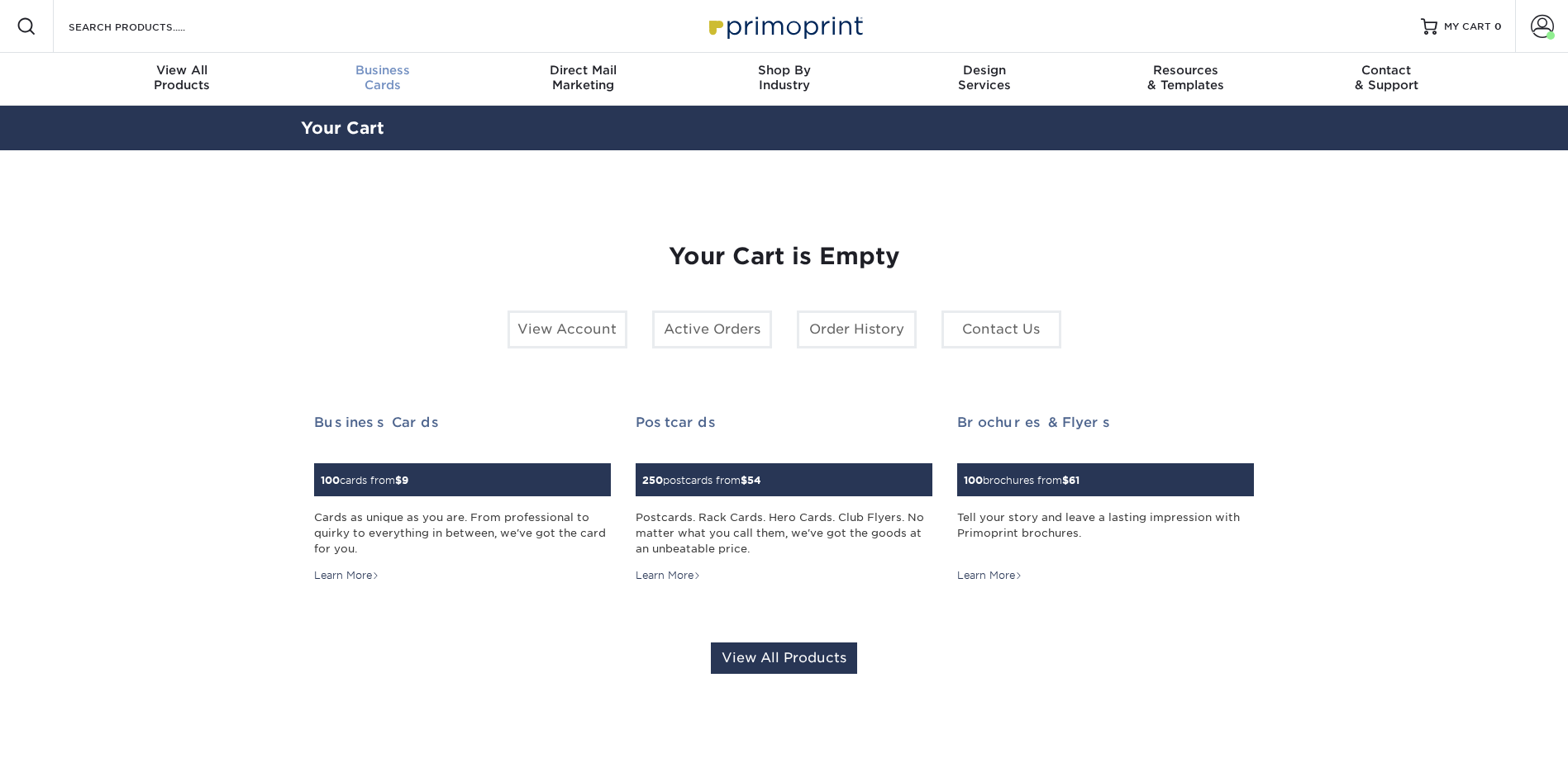
click at [381, 84] on div "Business Cards" at bounding box center [382, 78] width 201 height 30
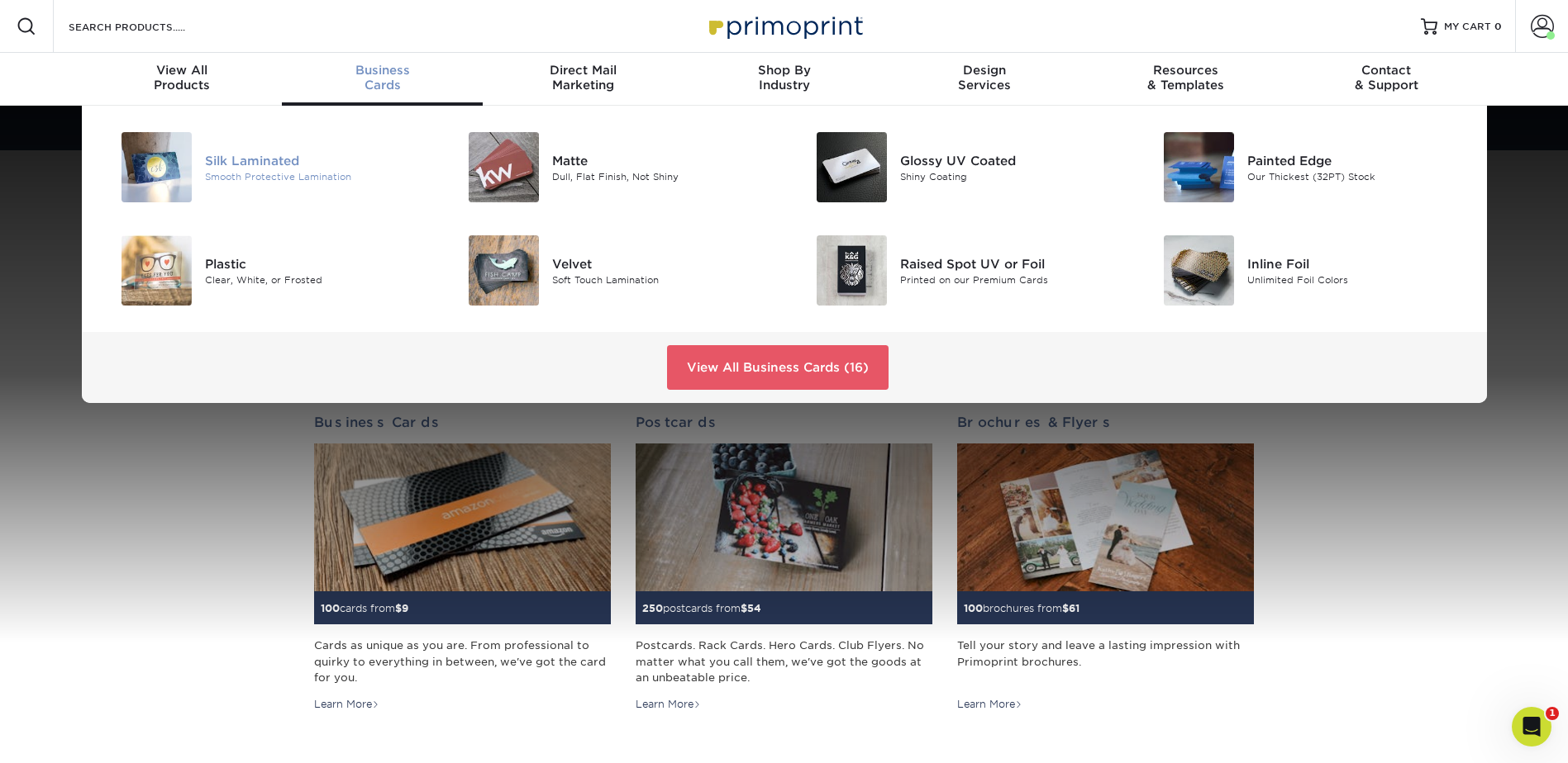
click at [278, 170] on div "Smooth Protective Lamination" at bounding box center [314, 177] width 219 height 14
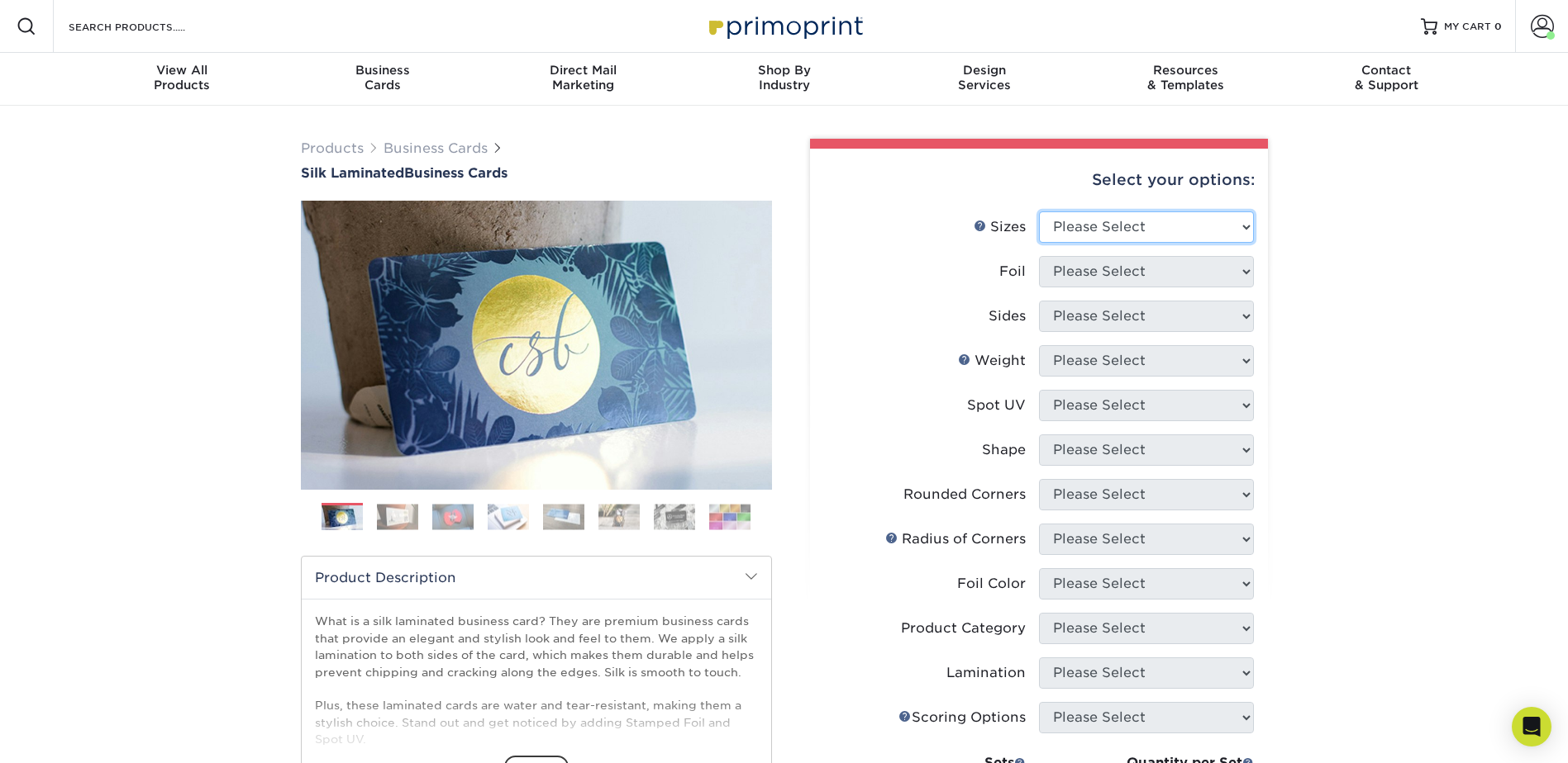
click at [1119, 233] on select "Please Select 1.5" x 3.5" - Mini 1.75" x 3.5" - Mini 2" x 2" - Square 2" x 3" -…" at bounding box center [1146, 227] width 215 height 31
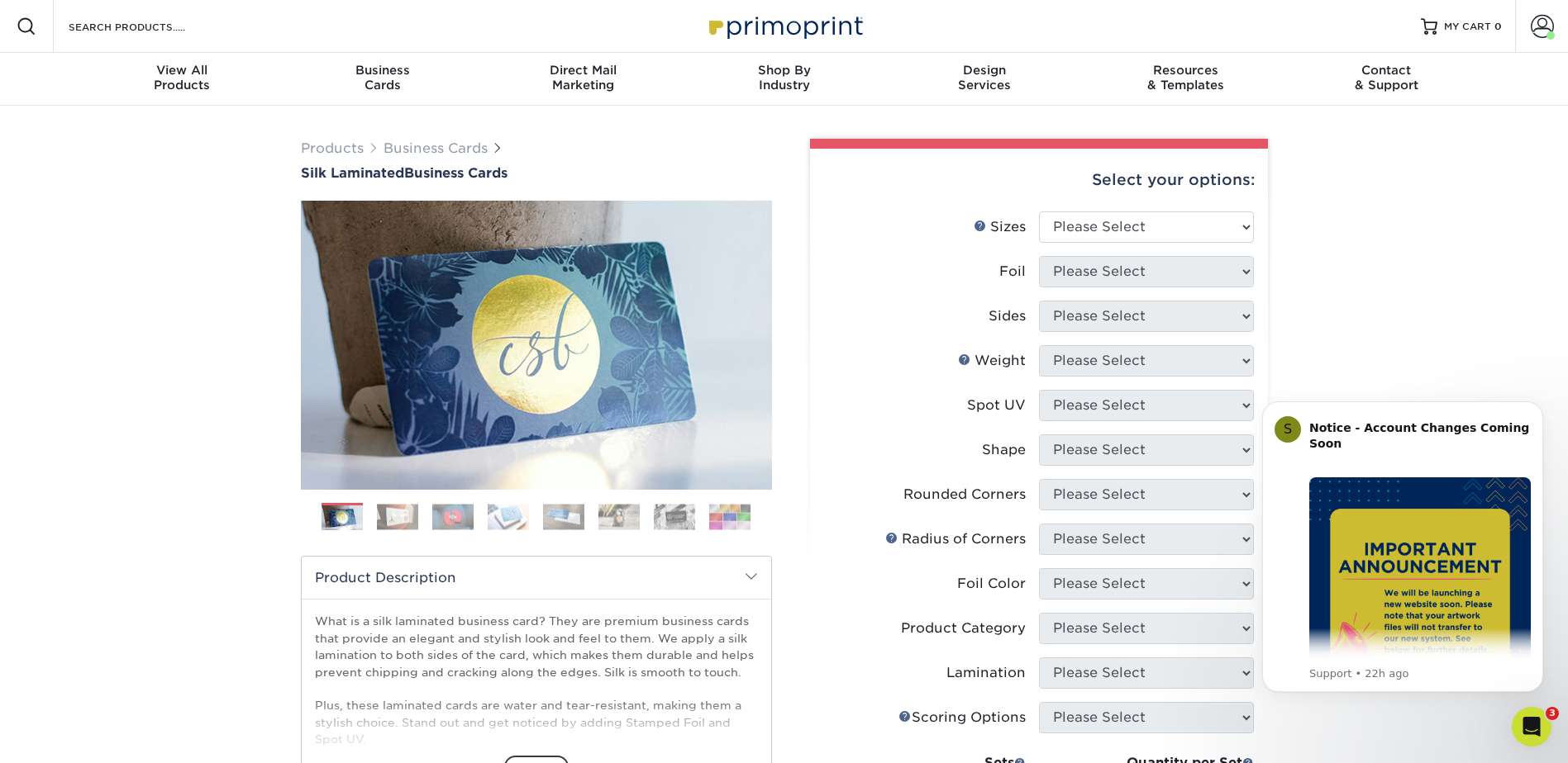
click at [849, 210] on div "Select your options: Sizes Help Sizes Please Select 1.5" x 3.5" - Mini 1.75" x …" at bounding box center [1039, 626] width 458 height 955
click at [1467, 30] on span "MY CART" at bounding box center [1467, 27] width 47 height 14
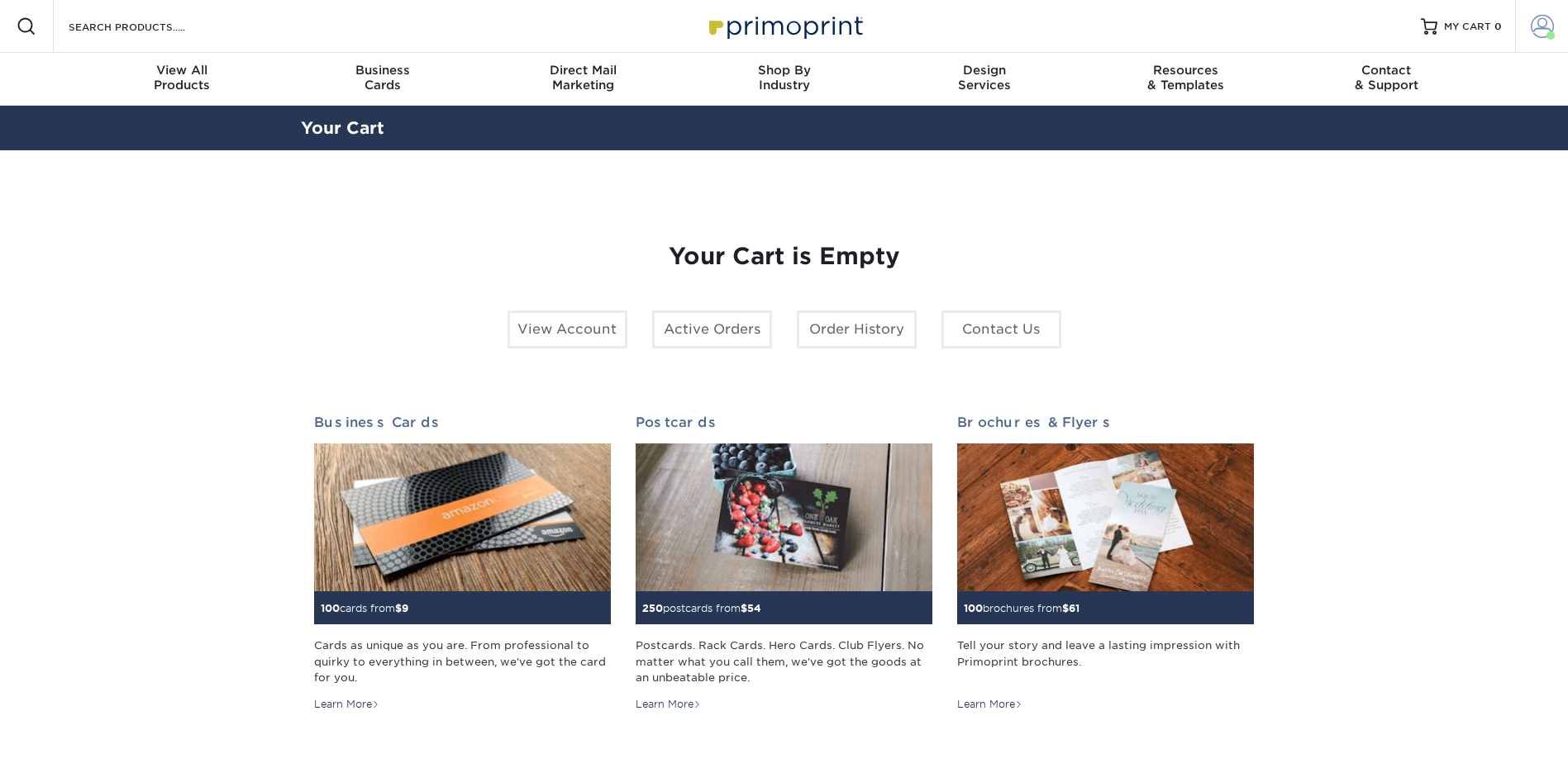
click at [1534, 33] on span at bounding box center [1542, 26] width 23 height 23
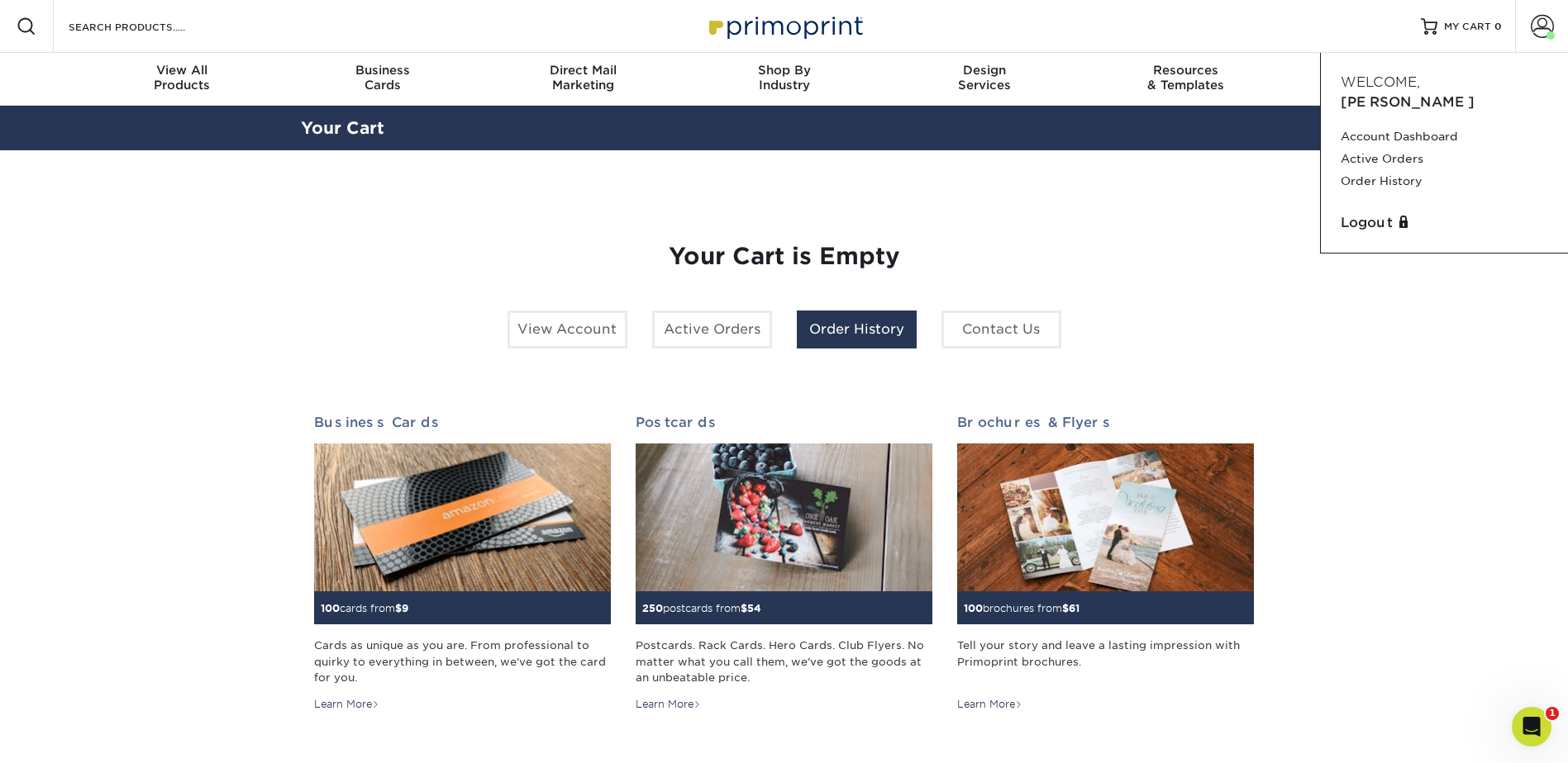
click at [812, 335] on link "Order History" at bounding box center [856, 329] width 120 height 38
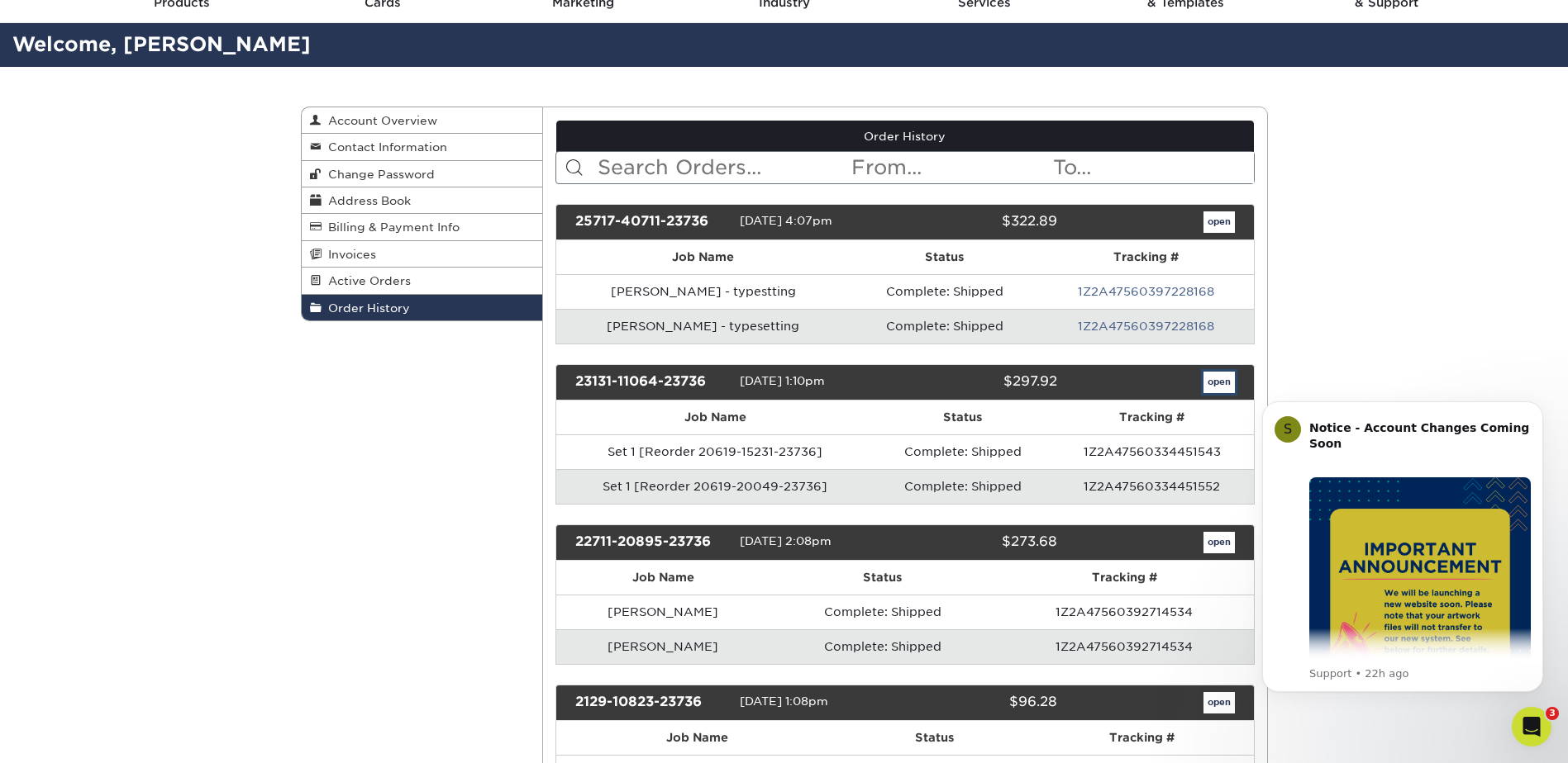
click at [1215, 385] on link "open" at bounding box center [1219, 382] width 31 height 22
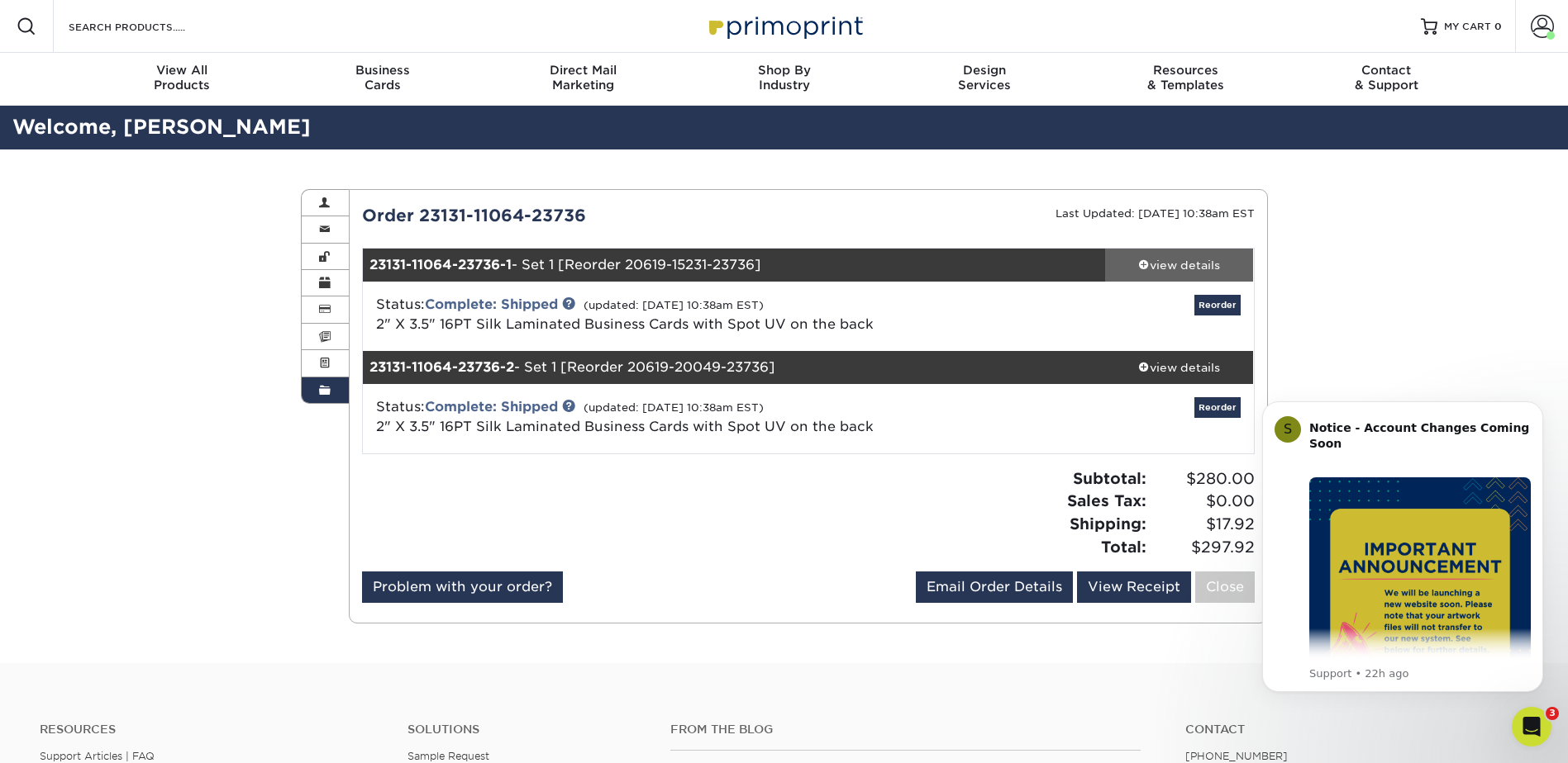
click at [1163, 268] on div "view details" at bounding box center [1180, 265] width 149 height 17
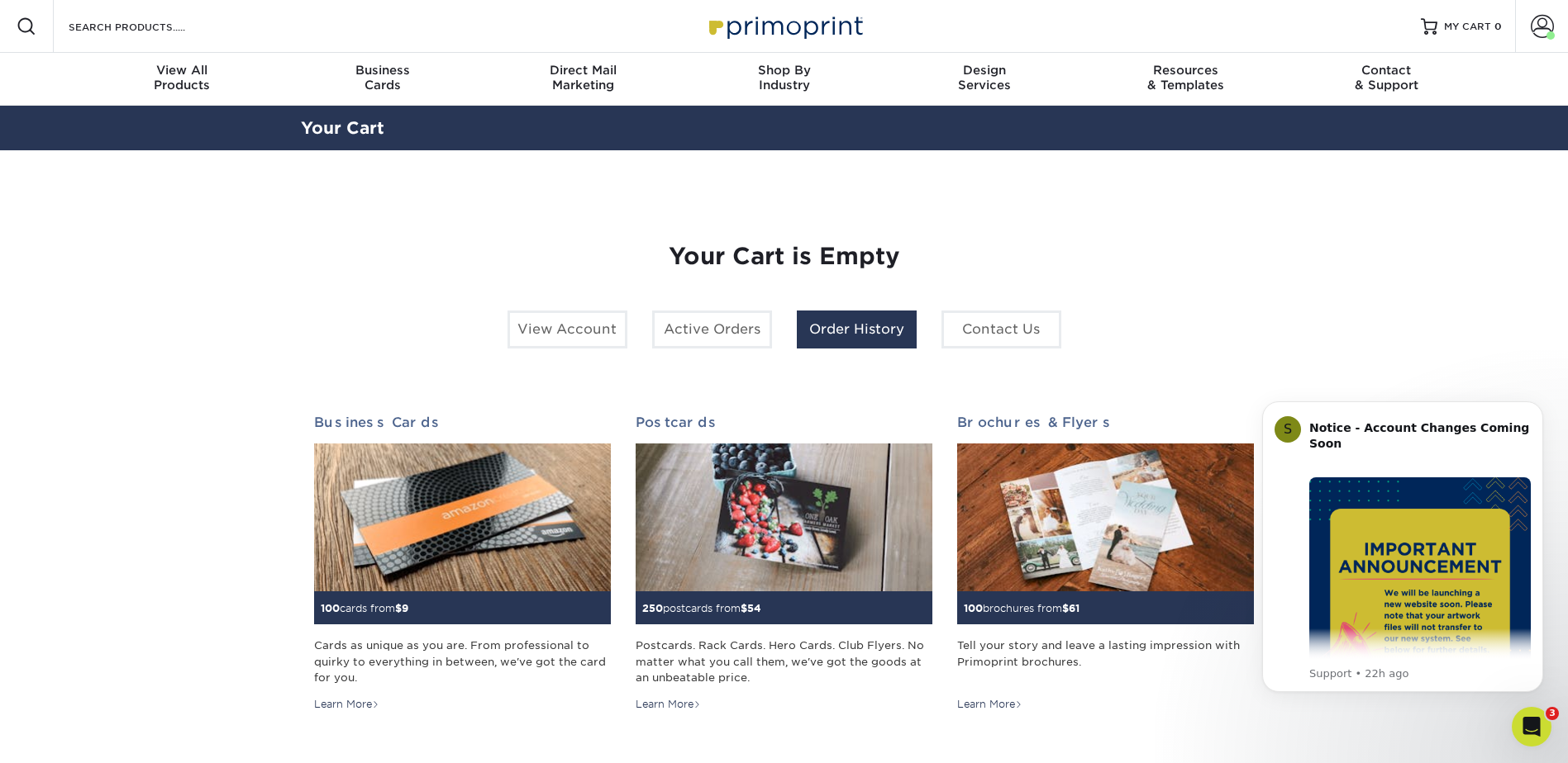
click at [840, 338] on link "Order History" at bounding box center [856, 329] width 120 height 38
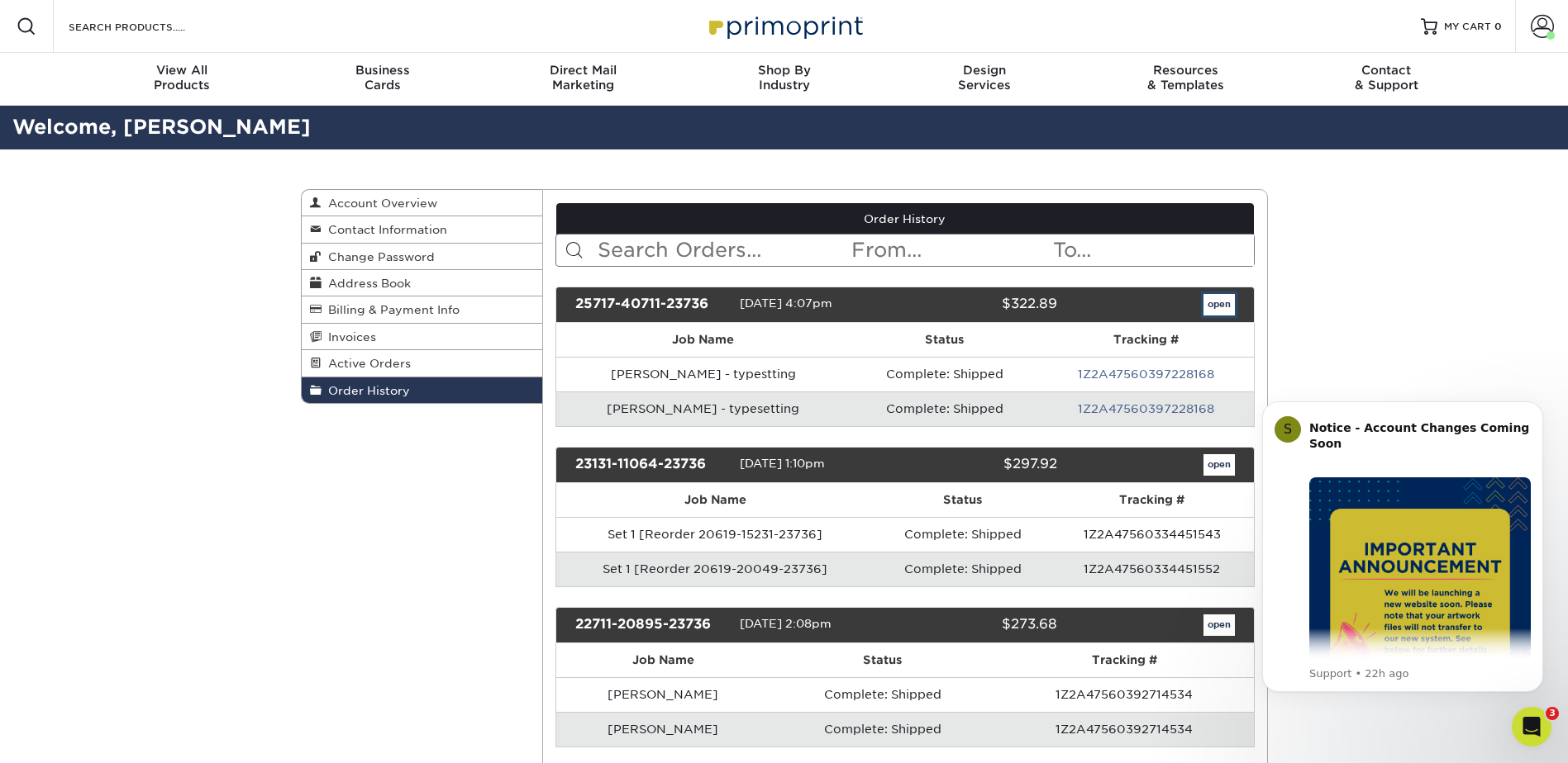
click at [1217, 309] on link "open" at bounding box center [1219, 304] width 31 height 22
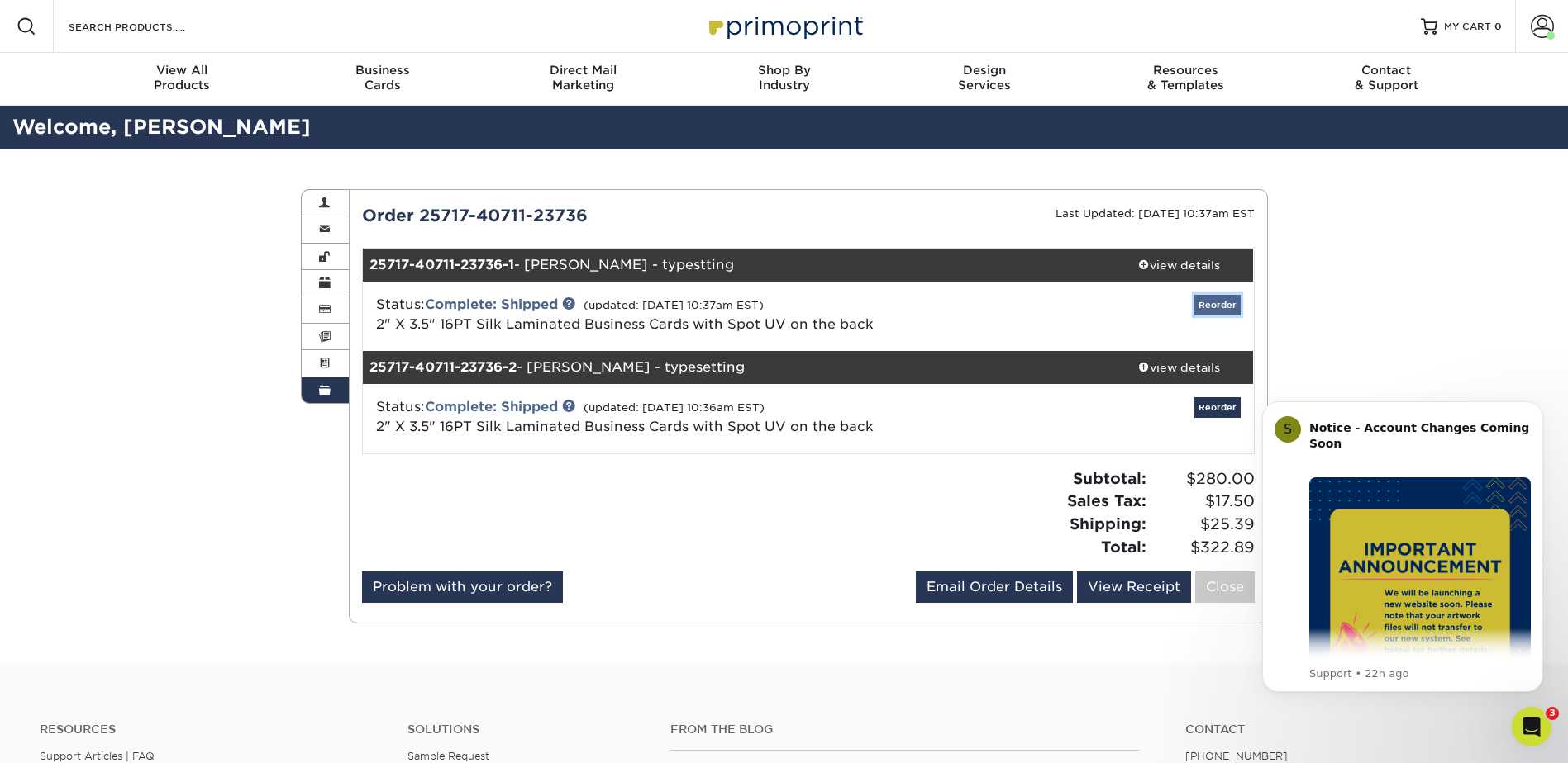
click at [1201, 308] on link "Reorder" at bounding box center [1217, 305] width 46 height 21
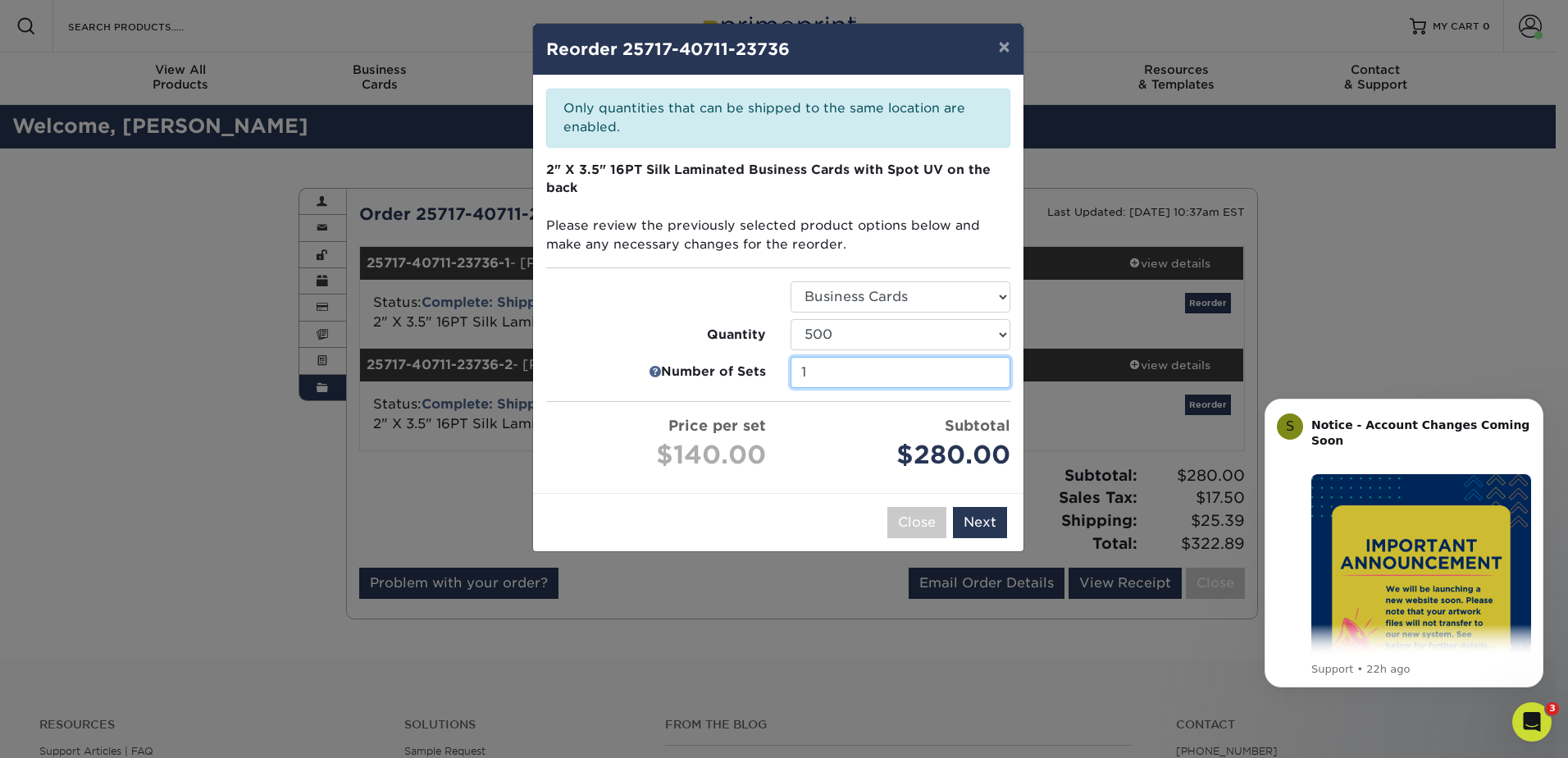
type input "1"
click at [993, 376] on input "1" at bounding box center [900, 372] width 220 height 31
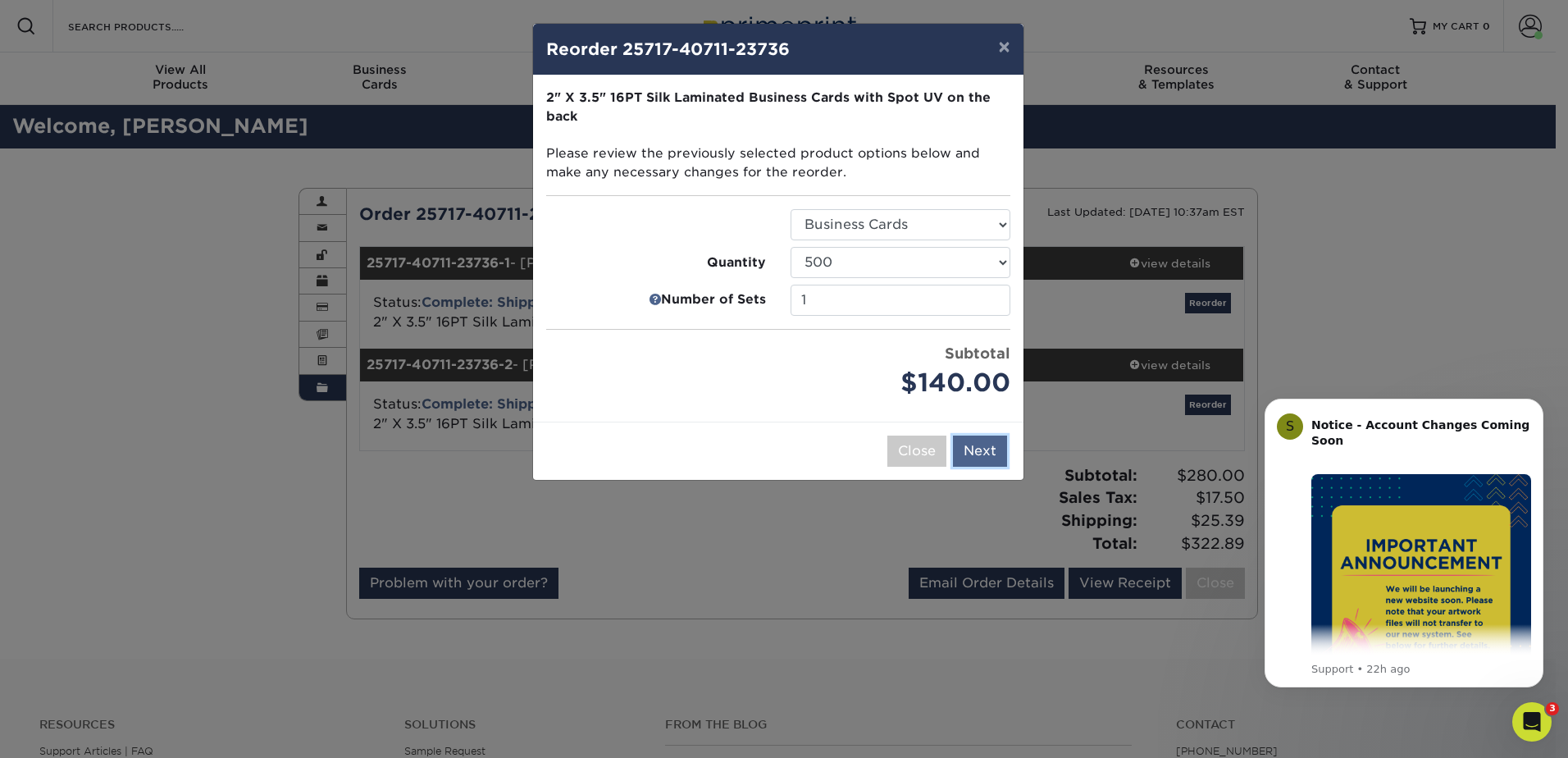
click at [981, 445] on button "Next" at bounding box center [980, 452] width 54 height 31
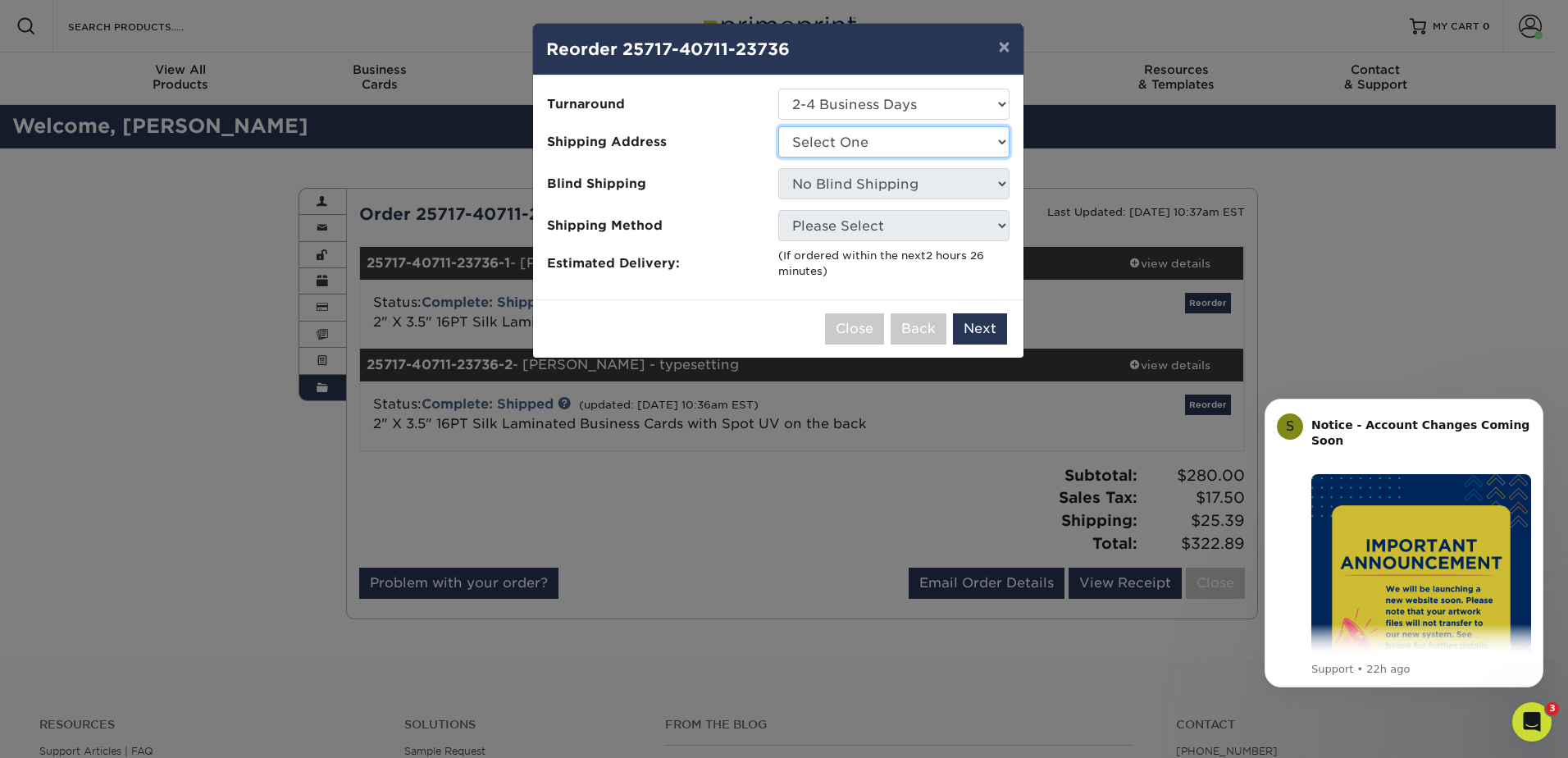
click at [871, 149] on select "Select One Nations KEC NationsKEC NationsKEC" at bounding box center [894, 142] width 232 height 31
select select "189110"
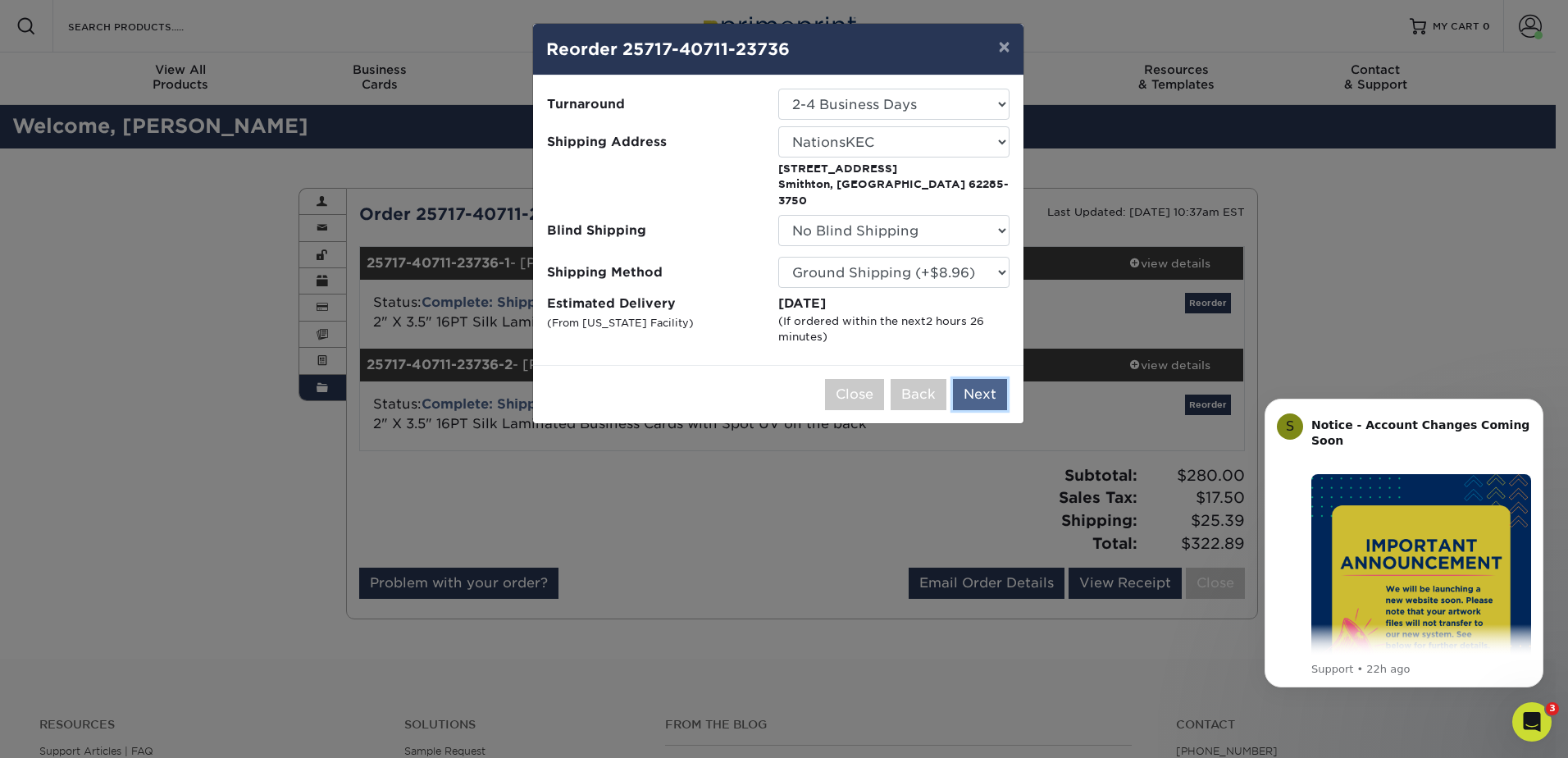
click at [987, 382] on button "Next" at bounding box center [980, 395] width 54 height 31
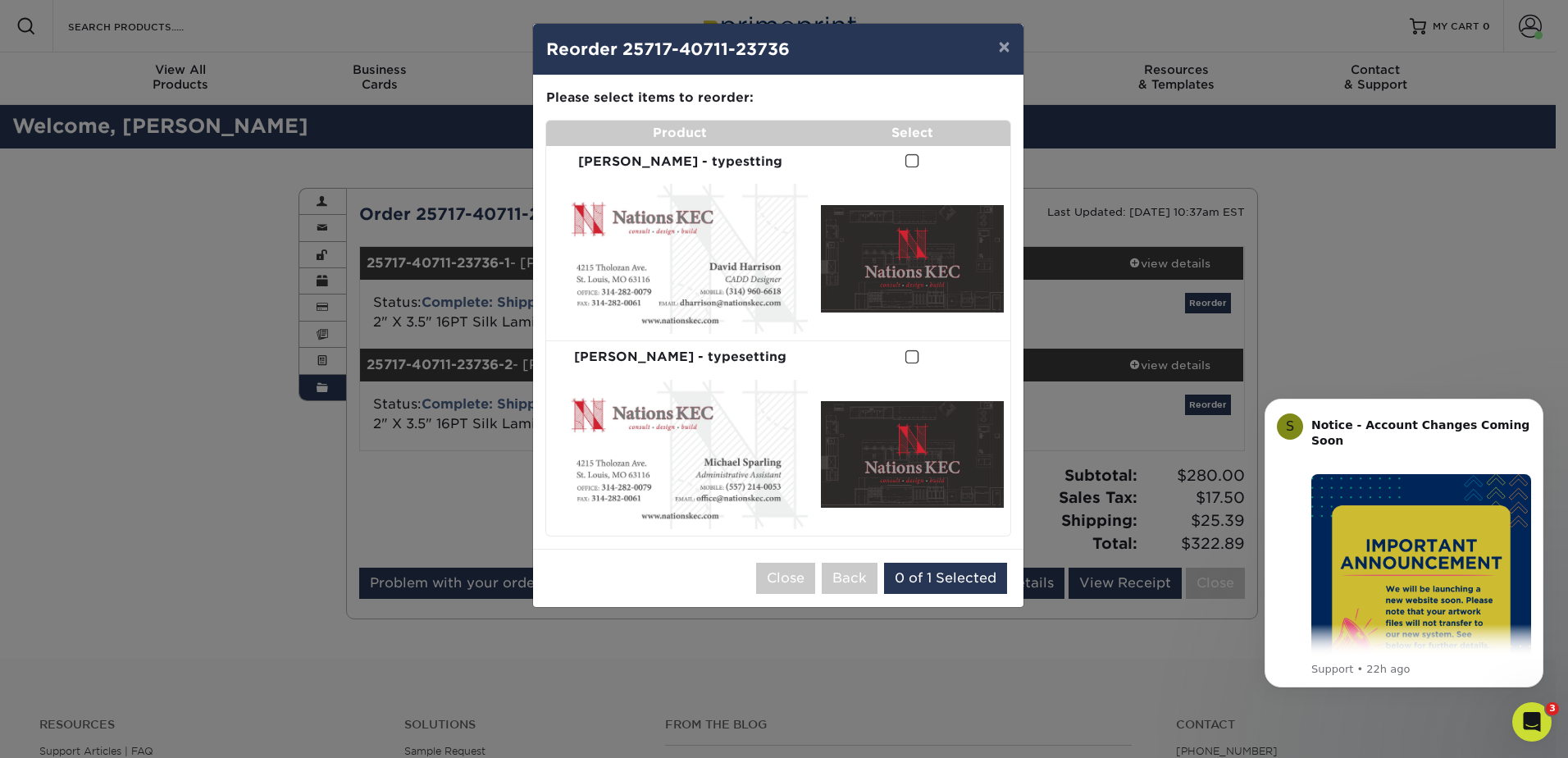
click at [905, 161] on span at bounding box center [912, 161] width 14 height 16
click at [0, 0] on input "checkbox" at bounding box center [0, 0] width 0 height 0
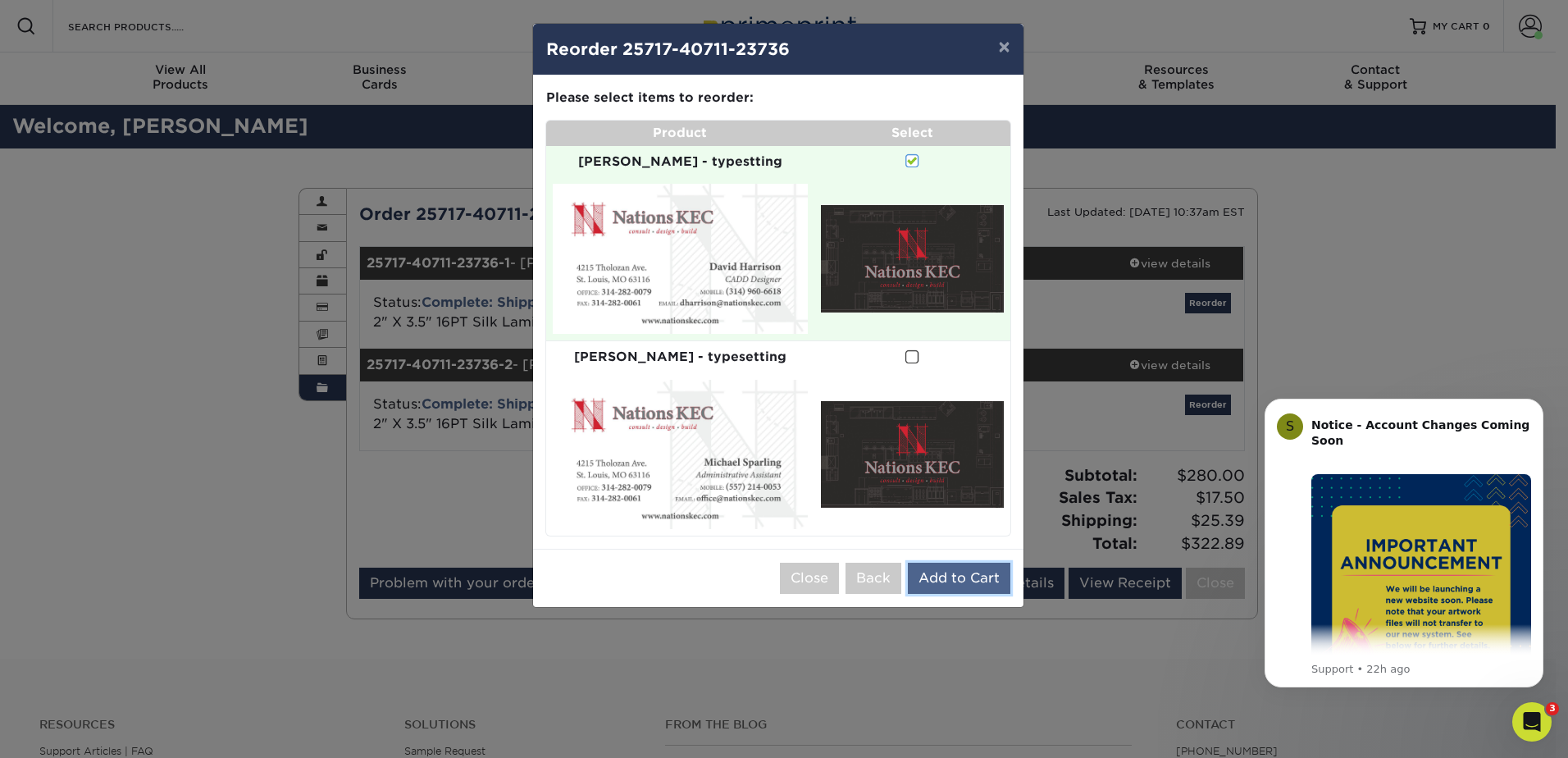
click at [935, 566] on button "Add to Cart" at bounding box center [959, 578] width 102 height 31
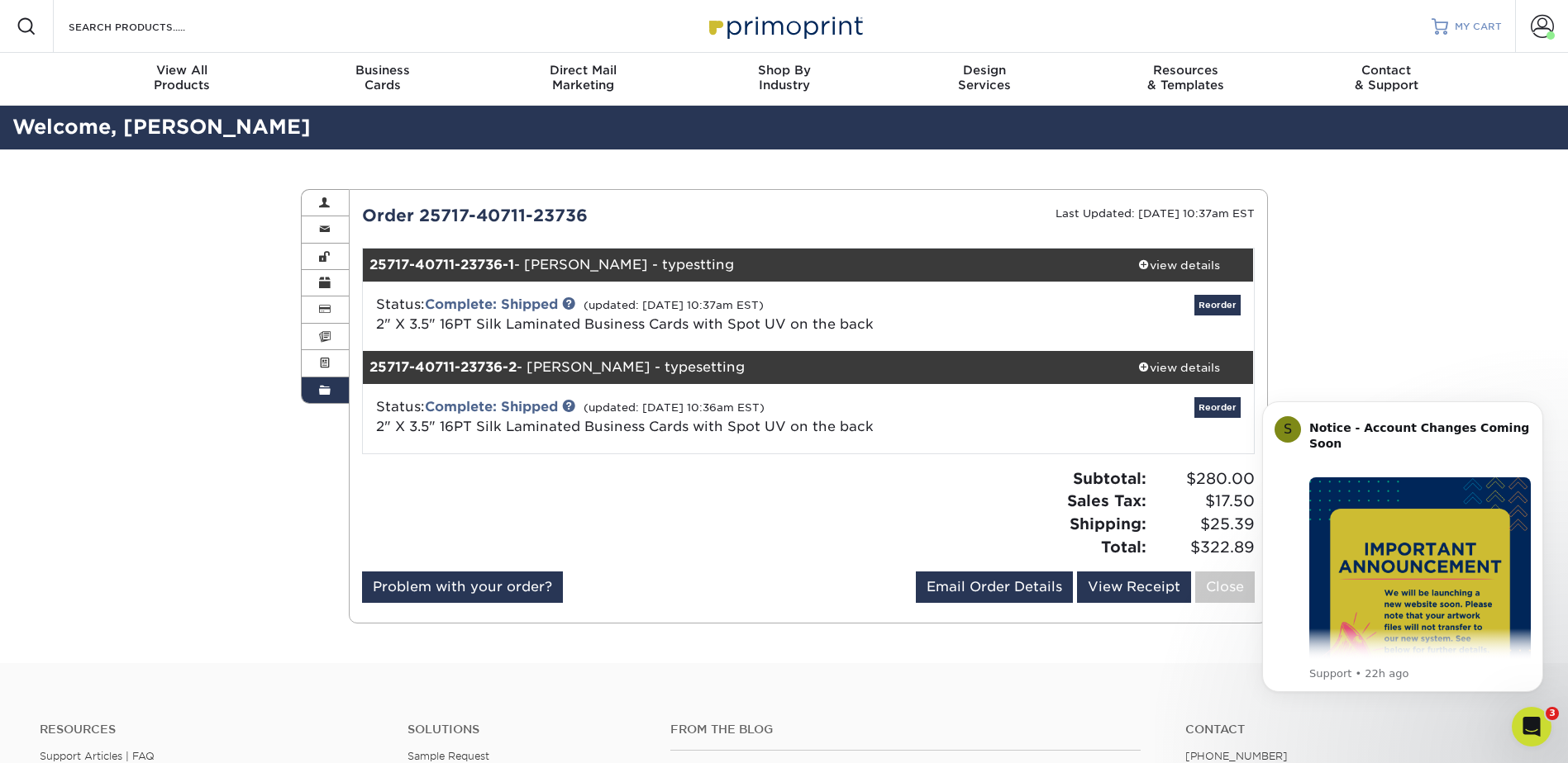
click at [1453, 31] on link "MY CART" at bounding box center [1467, 26] width 70 height 52
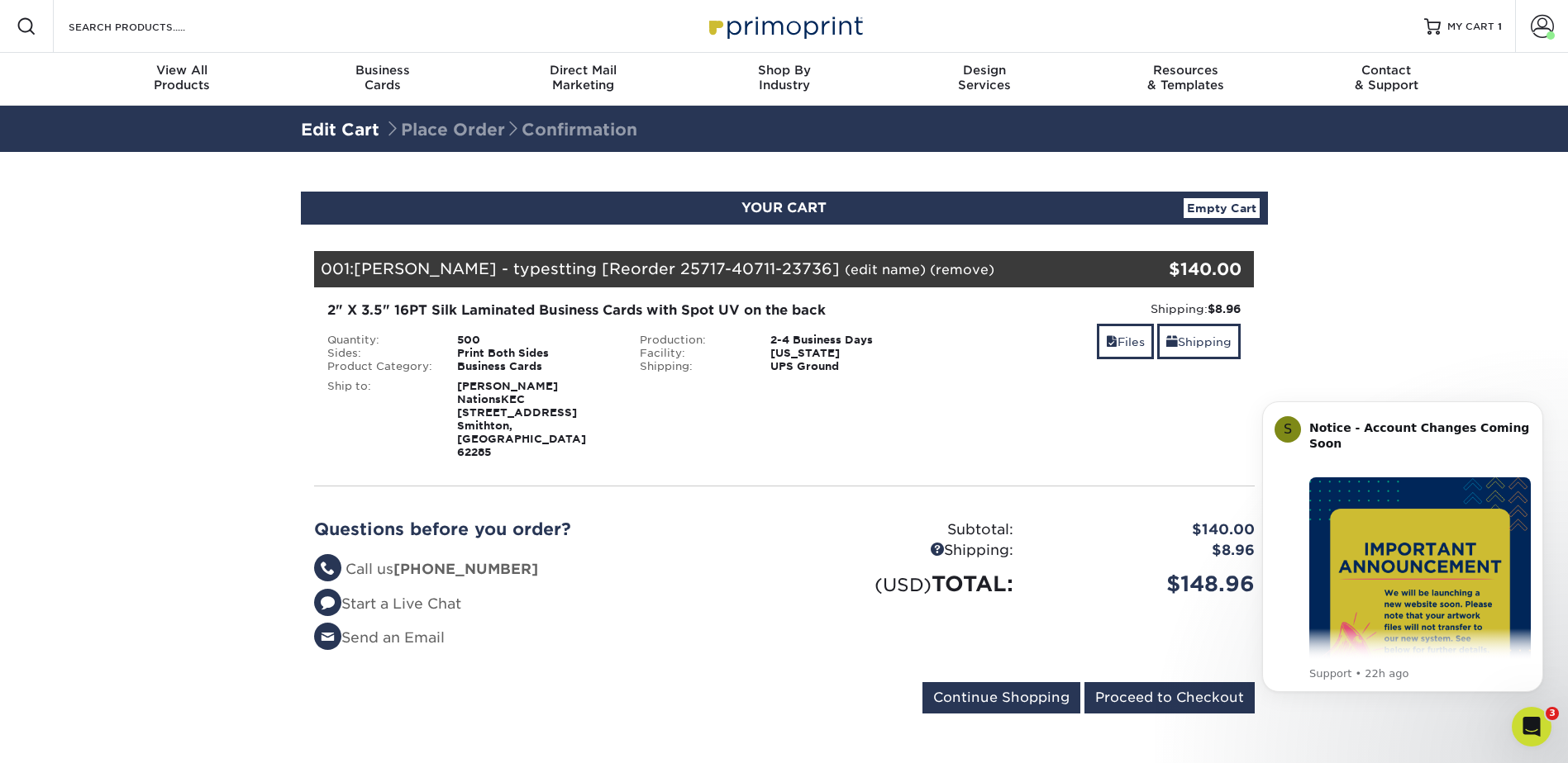
click at [845, 270] on link "(edit name)" at bounding box center [885, 270] width 81 height 16
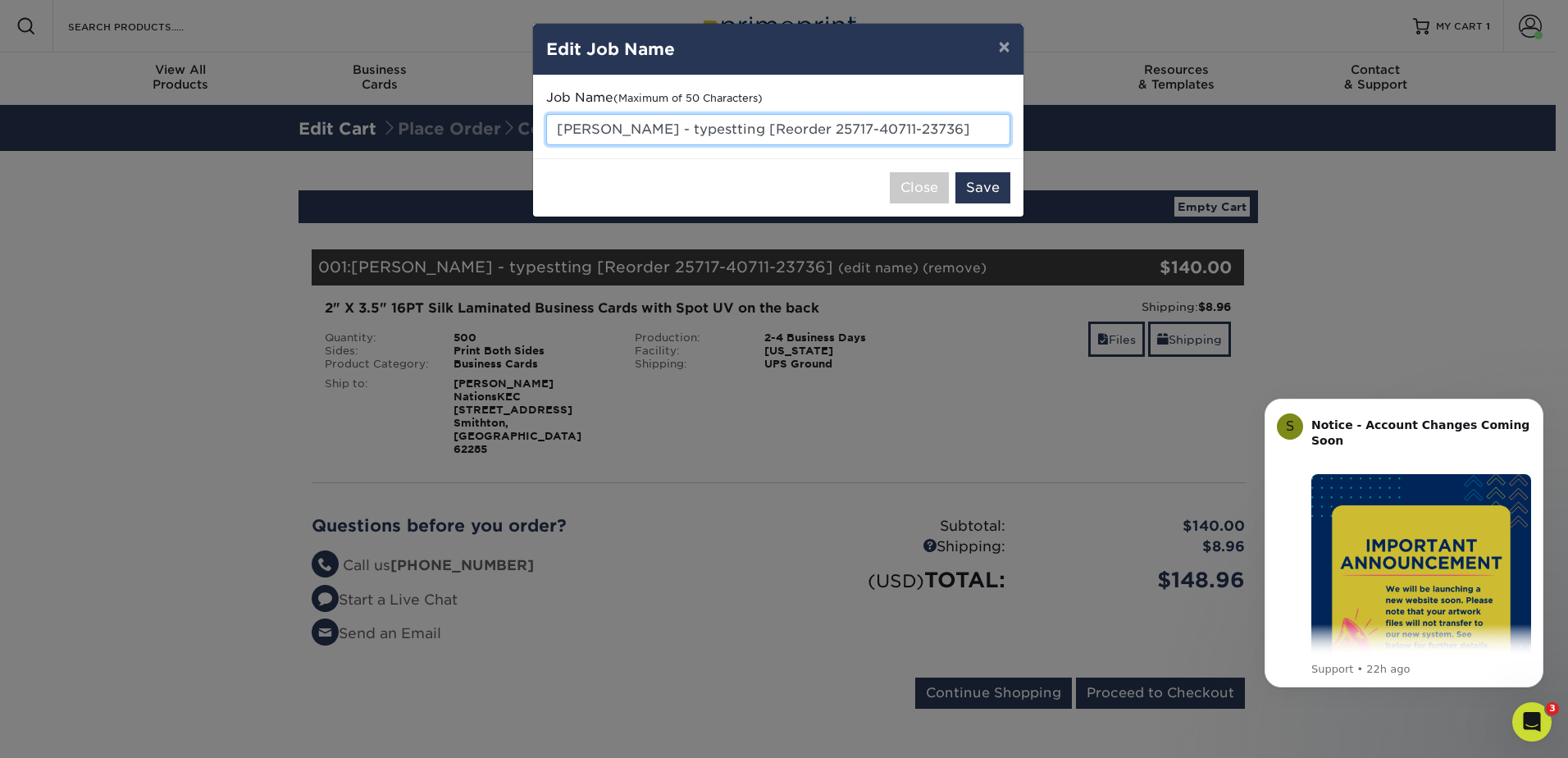
drag, startPoint x: 896, startPoint y: 131, endPoint x: 508, endPoint y: 119, distance: 388.2
click at [508, 119] on div "× Edit Job Name Job Name (Maximum of 50 Characters) David - typestting [Reorder…" at bounding box center [784, 379] width 1568 height 758
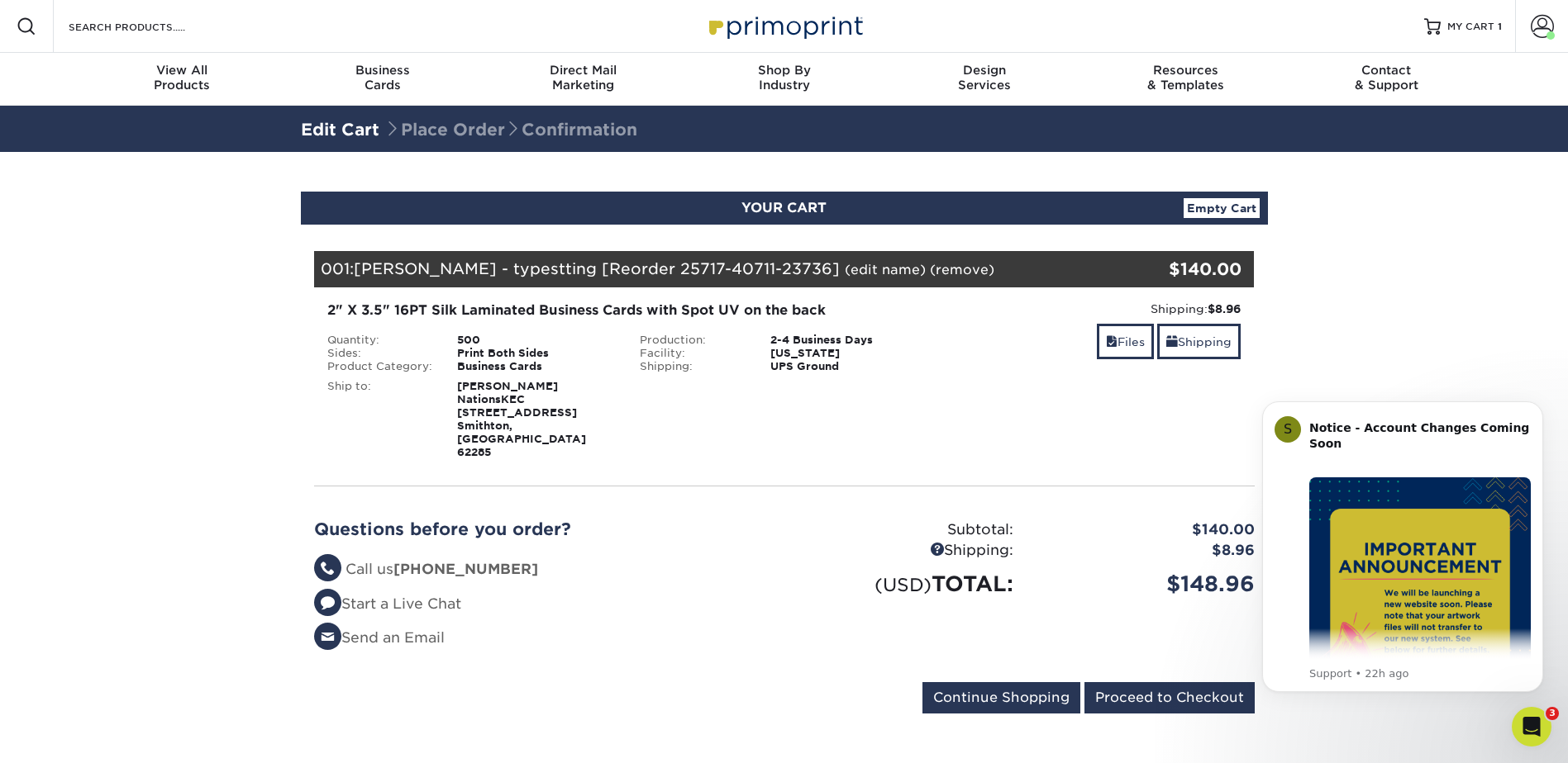
click at [517, 117] on div "Edit Cart Place Order Confirmation" at bounding box center [784, 128] width 967 height 39
click at [845, 267] on link "(edit name)" at bounding box center [885, 270] width 81 height 16
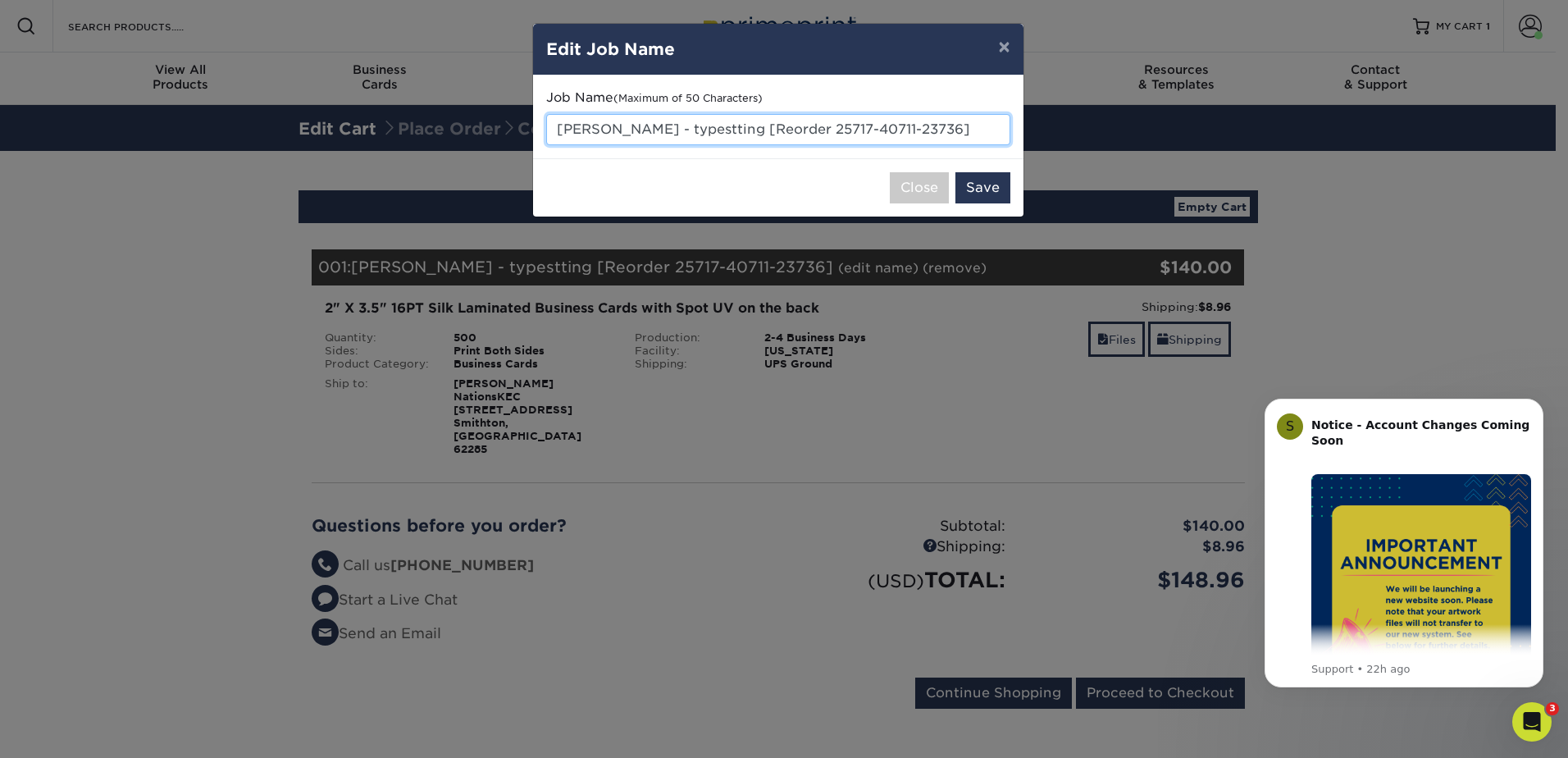
drag, startPoint x: 889, startPoint y: 127, endPoint x: 591, endPoint y: 130, distance: 298.0
click at [591, 130] on input "David - typestting [Reorder 25717-40711-23736]" at bounding box center [777, 129] width 464 height 31
click at [589, 130] on input "David - typestting [Reorder 25717-40711-23736]" at bounding box center [777, 129] width 464 height 31
click at [567, 132] on input "David - typestting [Reorder 25717-40711-23736]" at bounding box center [777, 129] width 464 height 31
type input "]"
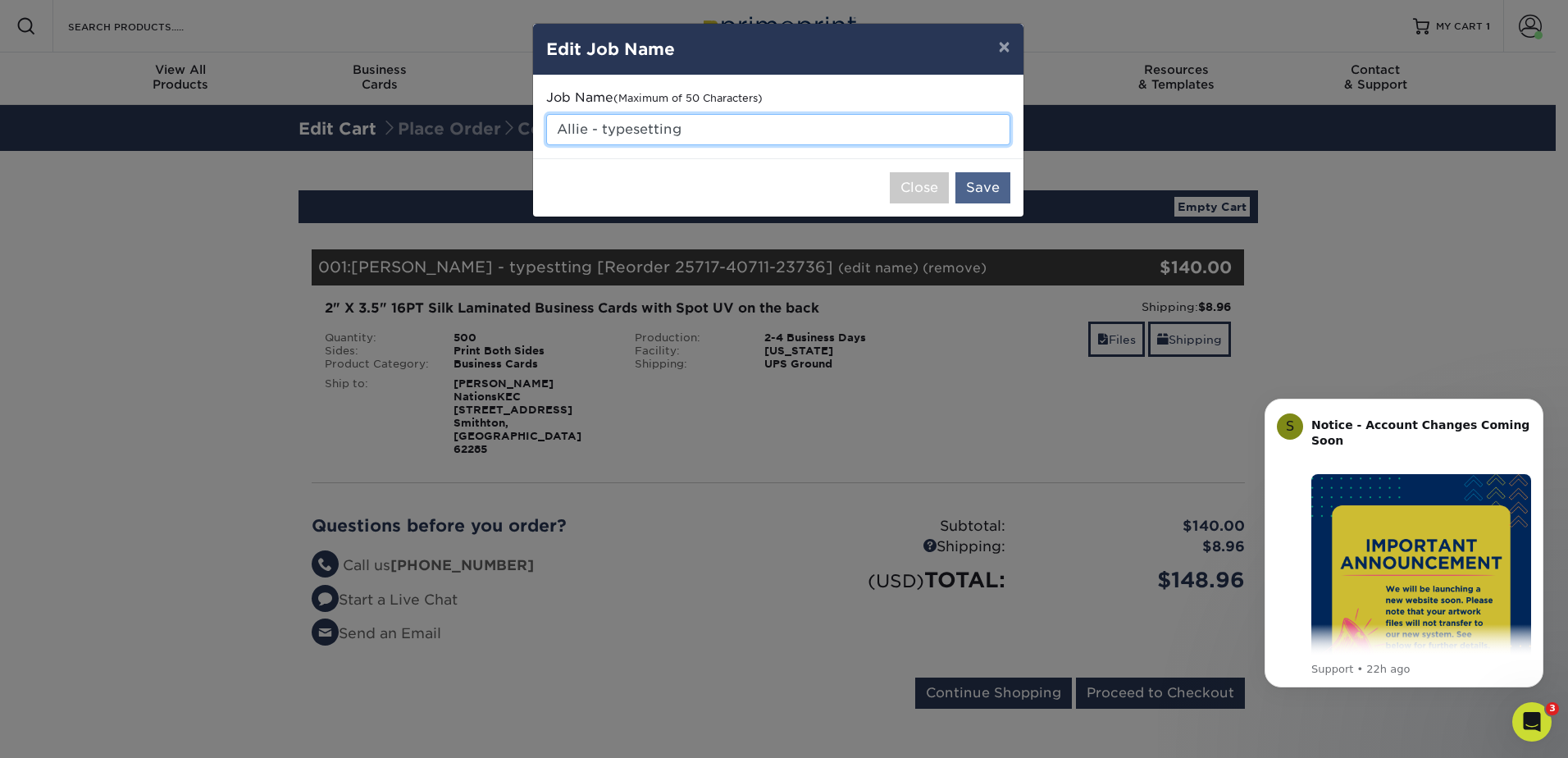
type input "Allie - typesetting"
click at [994, 188] on button "Save" at bounding box center [982, 188] width 55 height 31
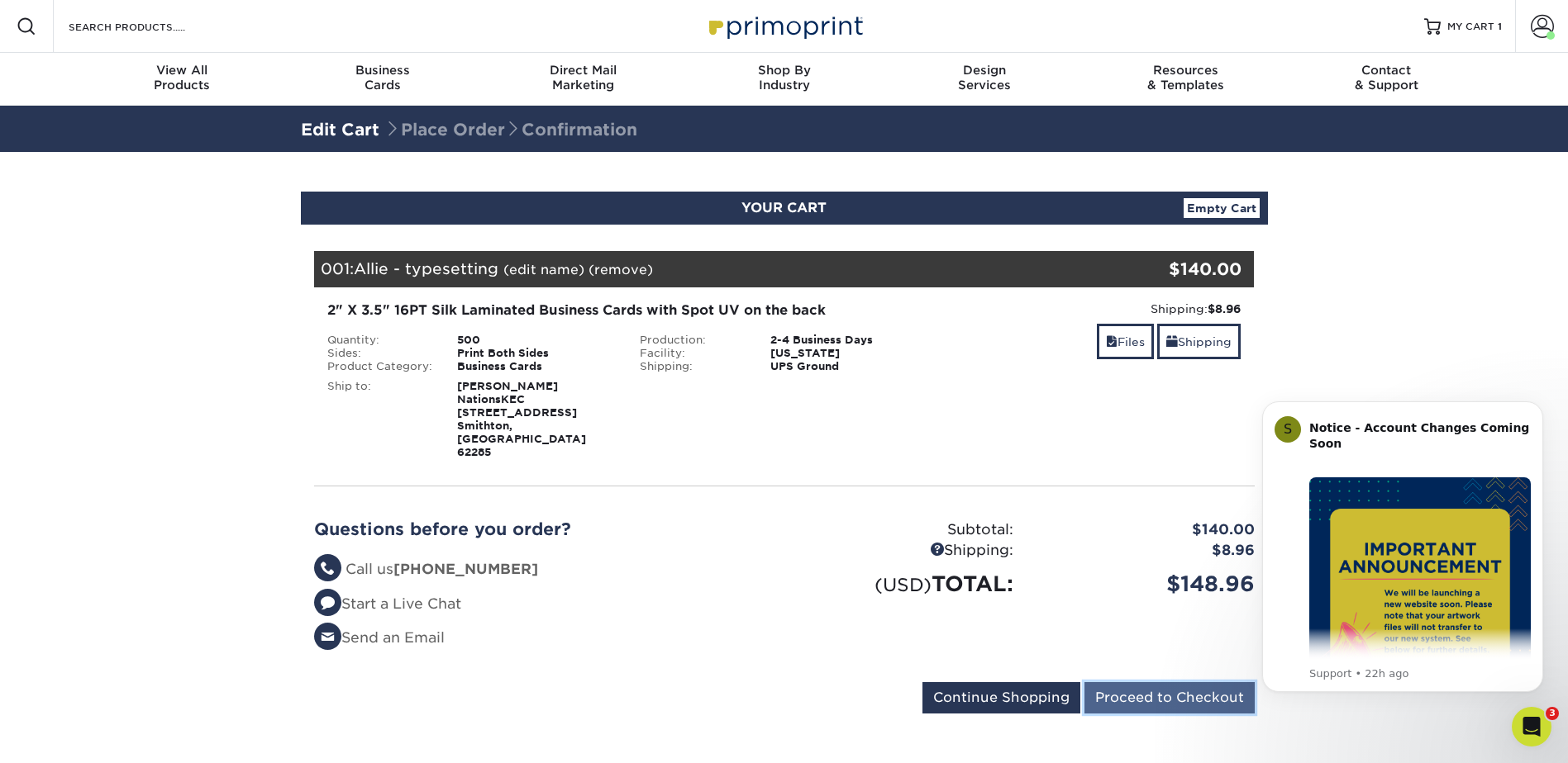
click at [1172, 683] on input "Proceed to Checkout" at bounding box center [1169, 698] width 171 height 31
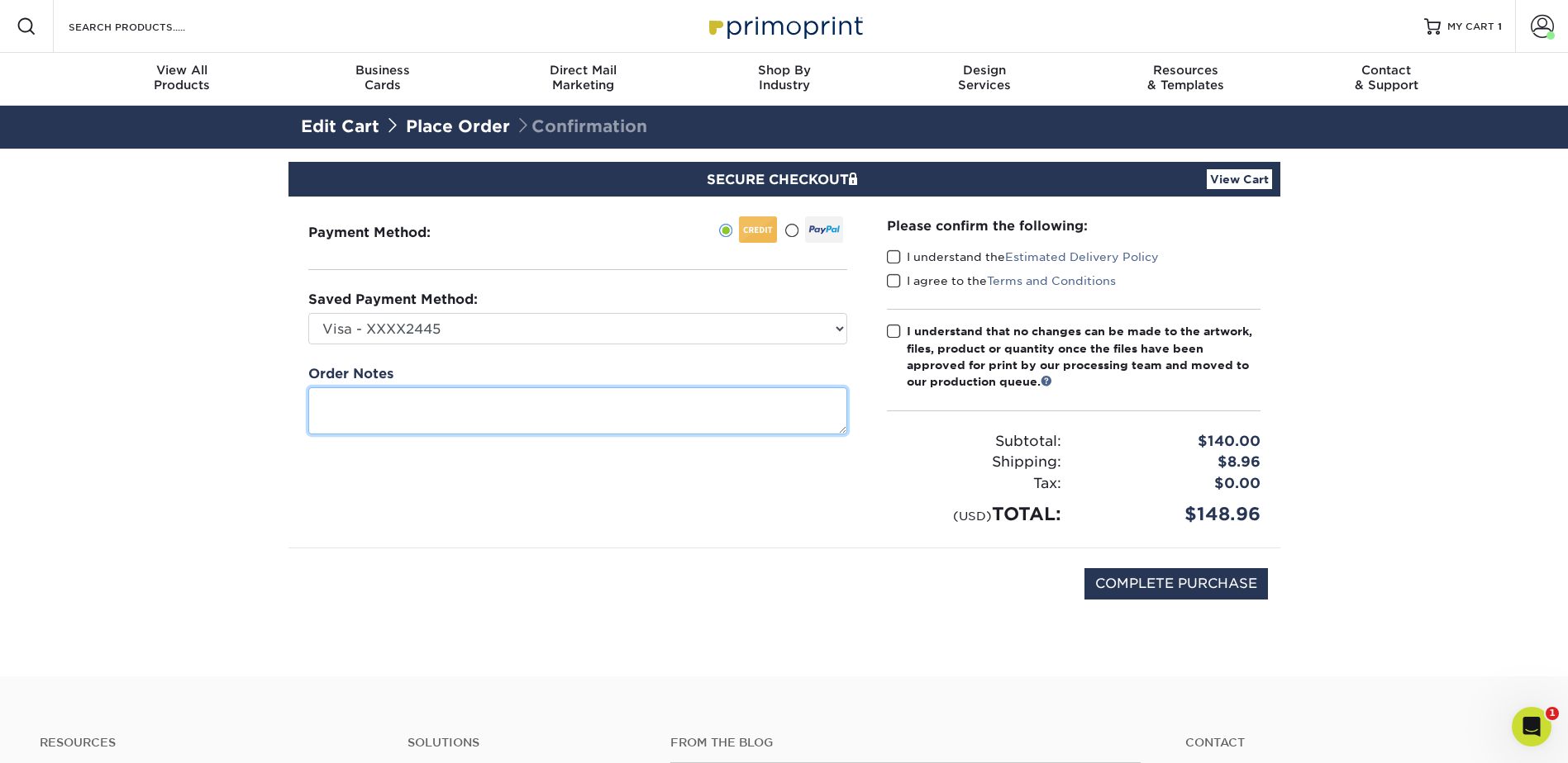
click at [473, 416] on textarea at bounding box center [578, 411] width 539 height 47
paste textarea "Typesetting required for new employee cards. Change to Alexandria Nations Purch…"
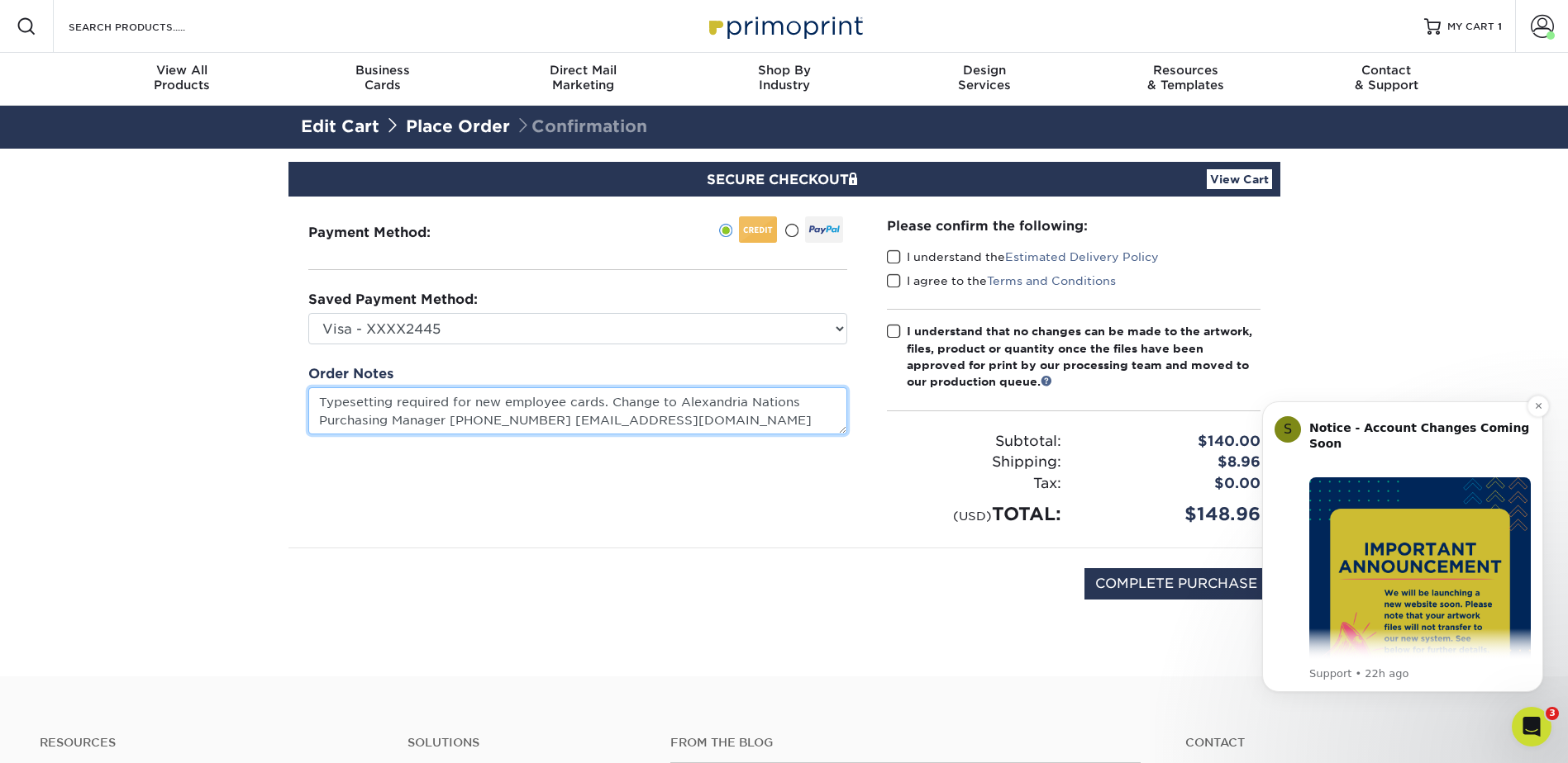
type textarea "Typesetting required for new employee cards. Change to Alexandria Nations Purch…"
